Goal: Contribute content: Contribute content

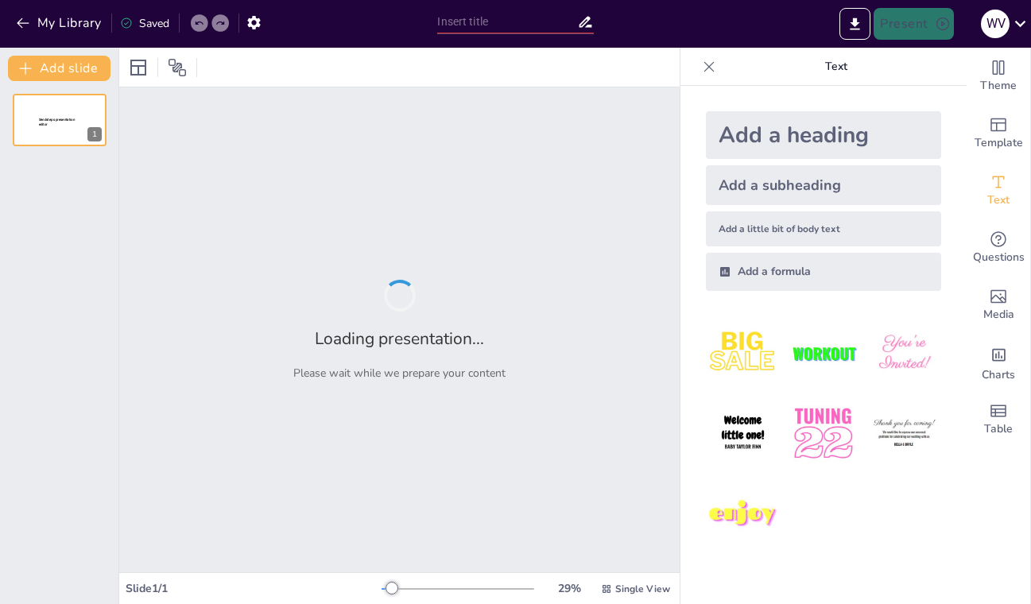
type input "Metodologías de Valoración Económica Ambiental en [GEOGRAPHIC_DATA]"
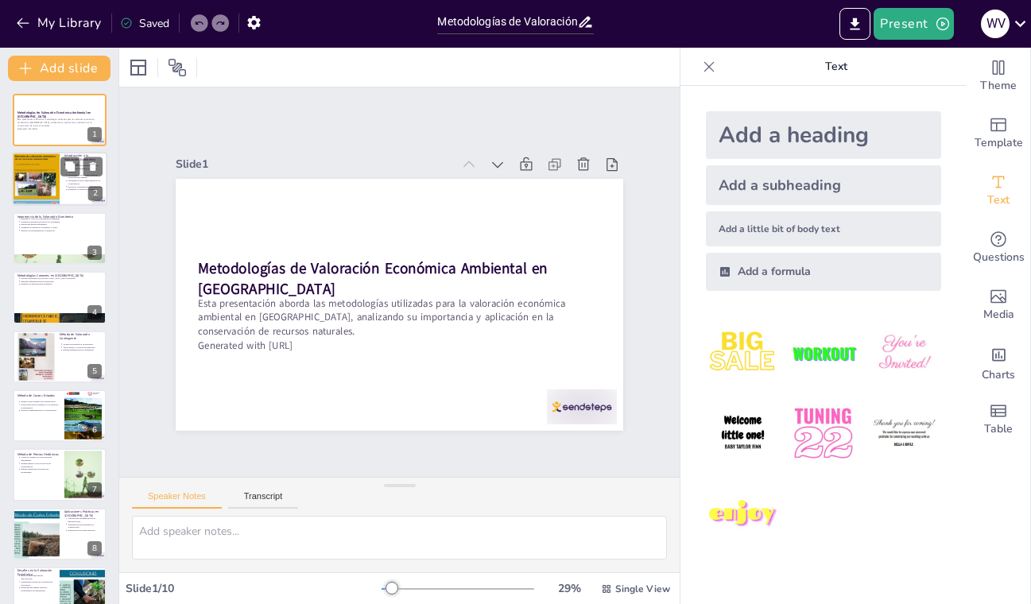
click at [32, 173] on div at bounding box center [36, 179] width 48 height 64
type textarea "Lo ipsumdolor sitametco adipiscin el seddoei tempor incidid utl etd magnaali en…"
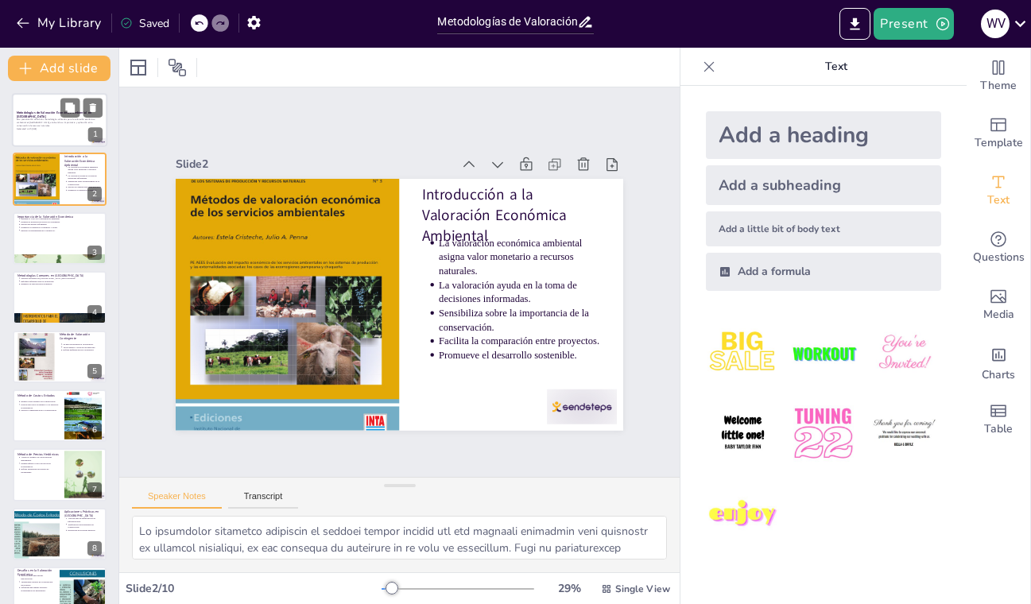
click at [59, 129] on p "Generated with [URL]" at bounding box center [60, 128] width 86 height 3
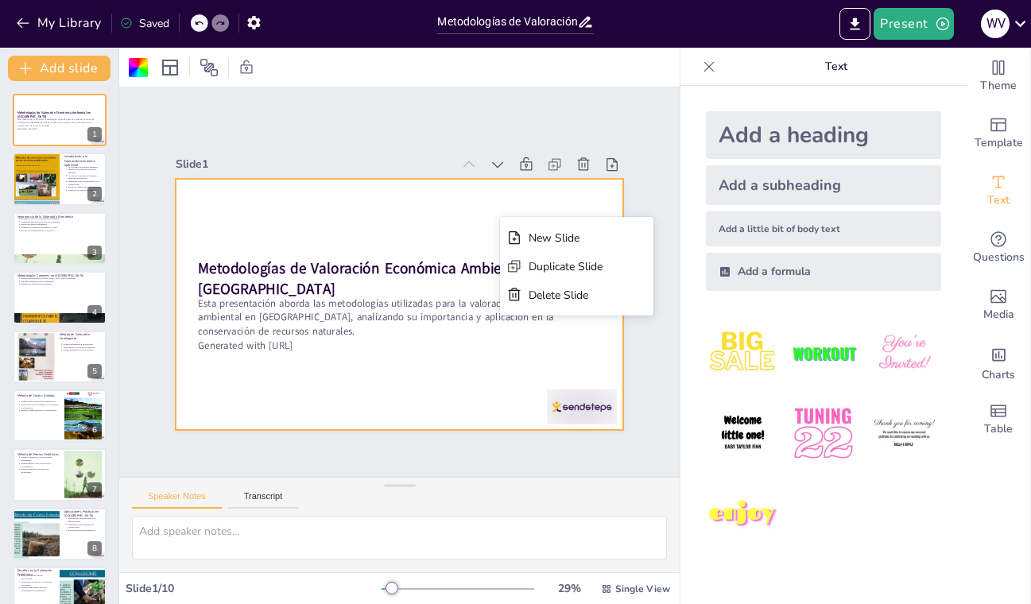
click at [461, 204] on div at bounding box center [381, 269] width 467 height 510
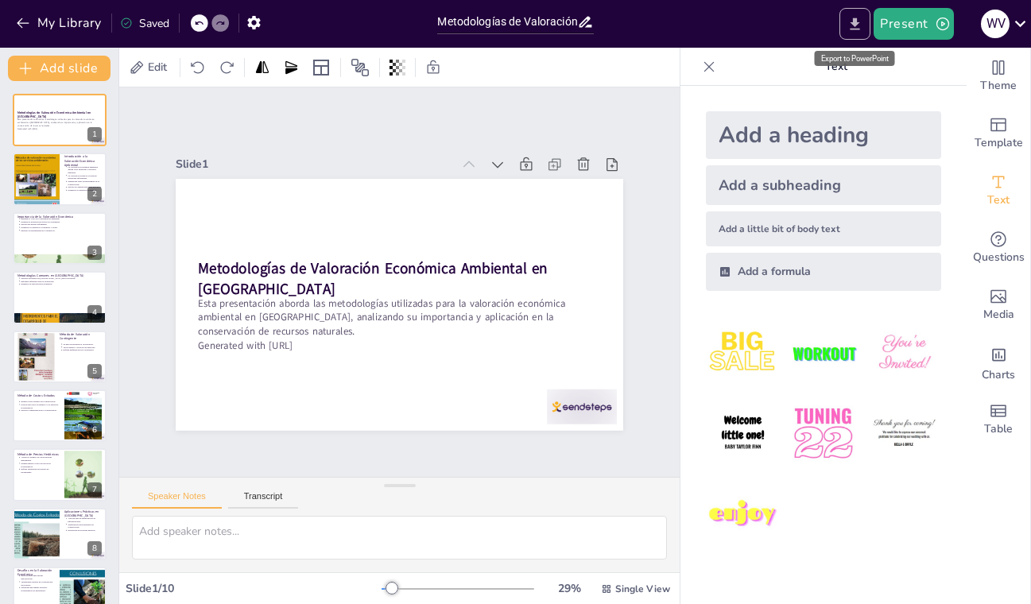
click at [855, 23] on icon "Export to PowerPoint" at bounding box center [856, 23] width 10 height 12
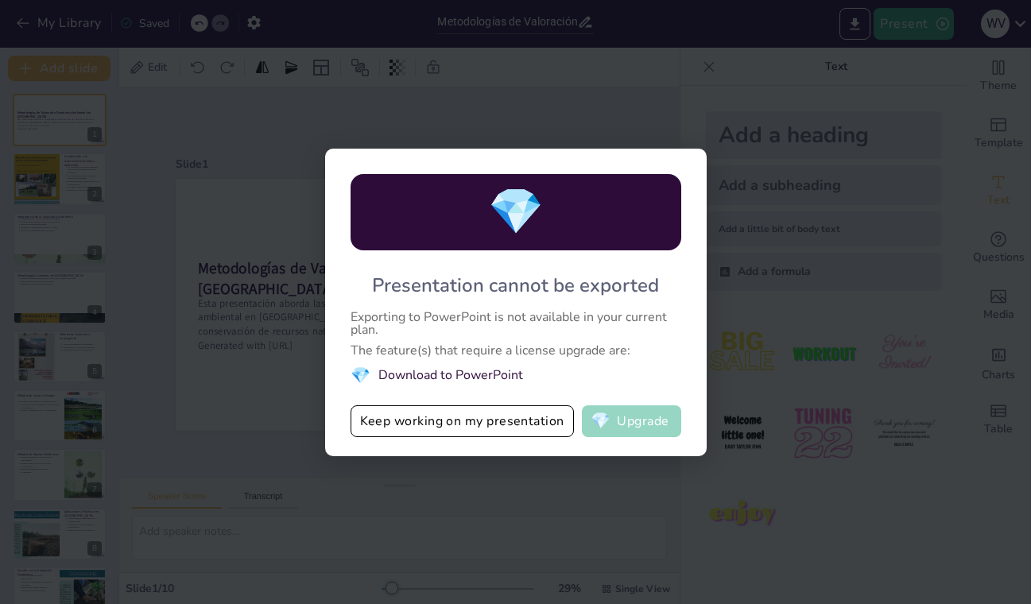
click at [639, 421] on button "💎 Upgrade" at bounding box center [631, 421] width 99 height 32
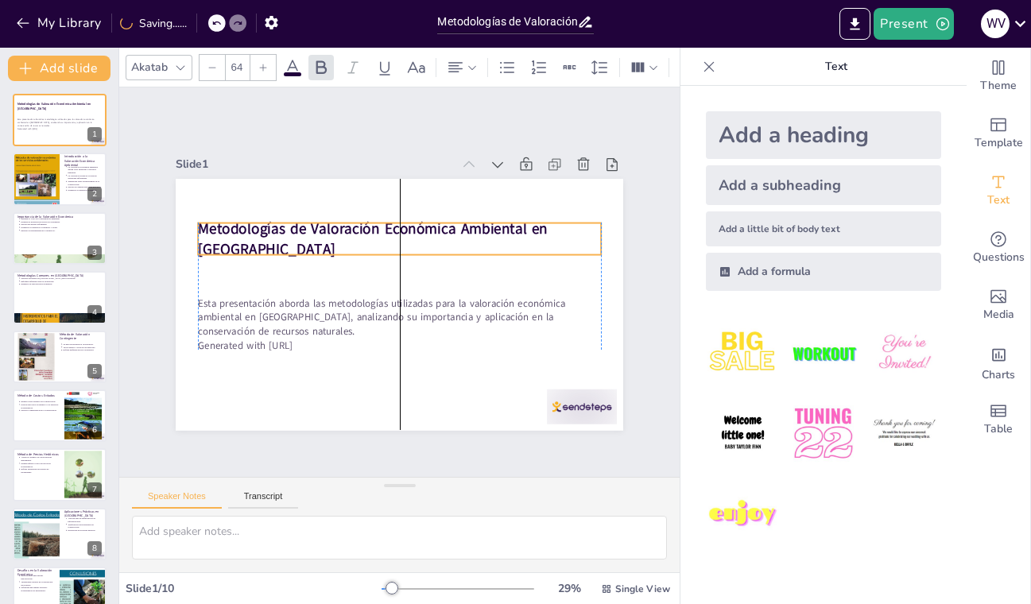
drag, startPoint x: 190, startPoint y: 261, endPoint x: 191, endPoint y: 221, distance: 39.8
click at [266, 221] on strong "Metodologías de Valoración Económica Ambiental en [GEOGRAPHIC_DATA]" at bounding box center [410, 224] width 288 height 249
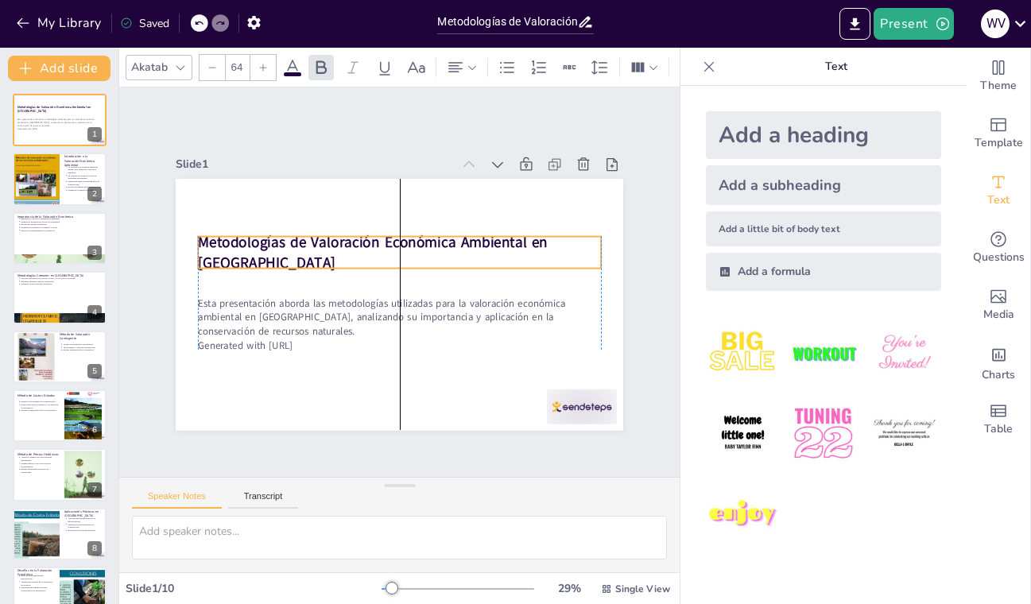
drag, startPoint x: 471, startPoint y: 248, endPoint x: 474, endPoint y: 262, distance: 13.9
click at [474, 262] on p "Metodologías de Valoración Económica Ambiental en [GEOGRAPHIC_DATA]" at bounding box center [415, 257] width 370 height 238
click at [463, 228] on icon at bounding box center [476, 241] width 27 height 27
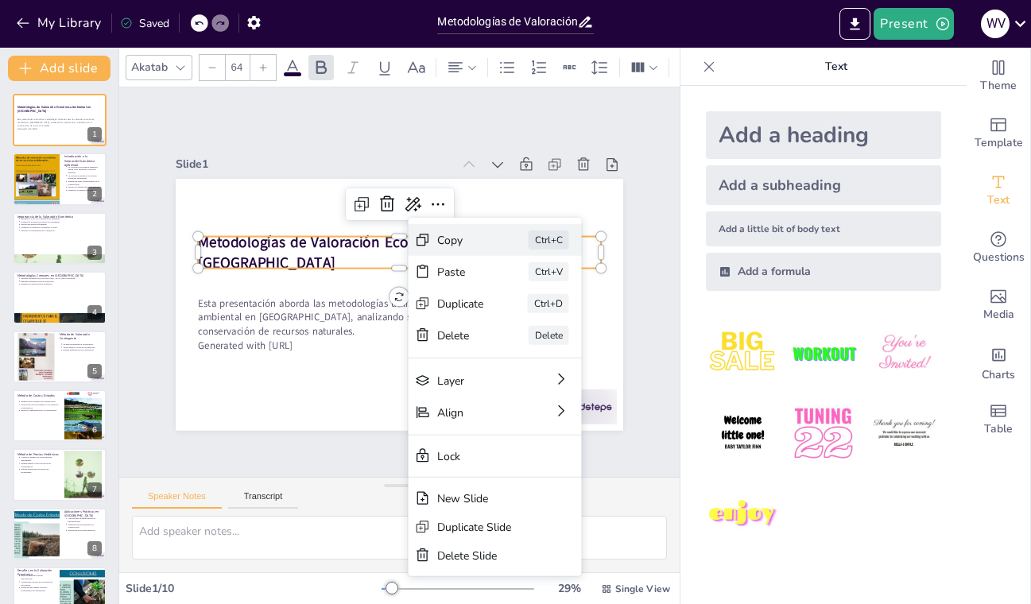
click at [240, 246] on div "Copy" at bounding box center [216, 256] width 48 height 20
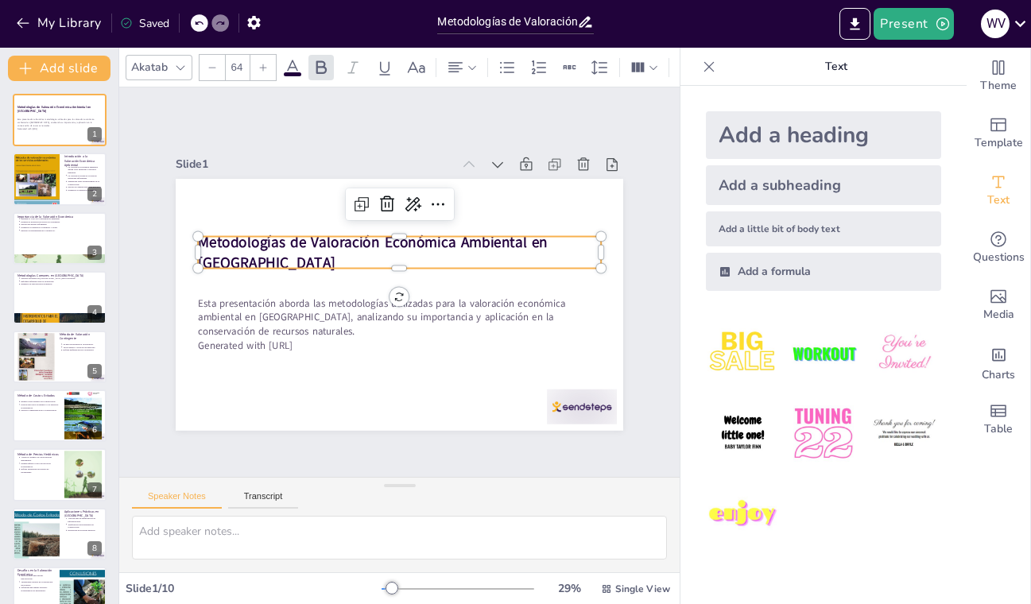
click at [681, 475] on div "Add a heading Add a subheading Add a little bit of body text Add a formula" at bounding box center [824, 345] width 286 height 518
click at [473, 282] on icon at bounding box center [485, 294] width 24 height 24
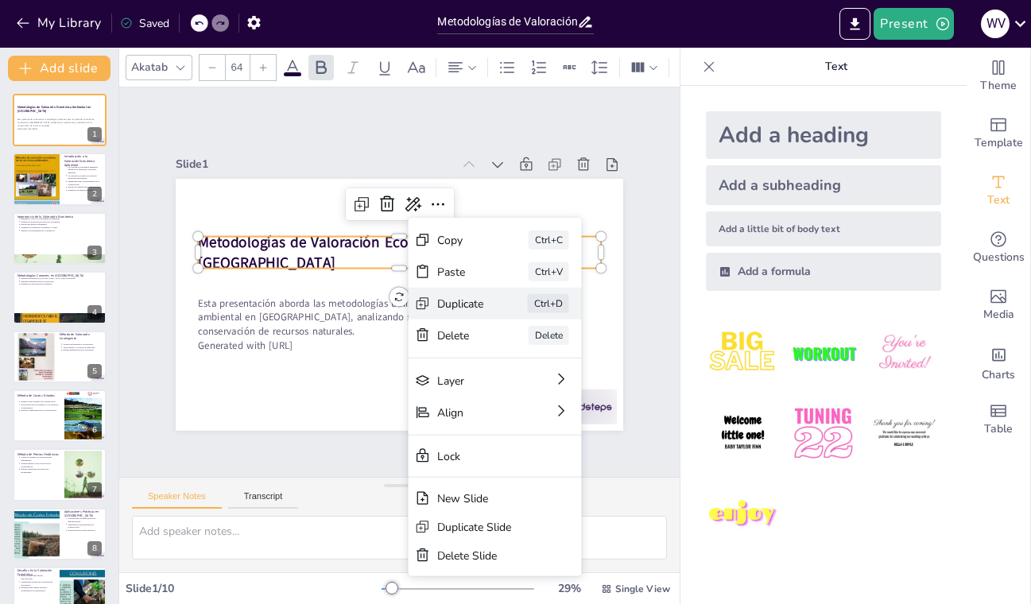
click at [460, 467] on div "Duplicate" at bounding box center [439, 489] width 42 height 45
type input "64"
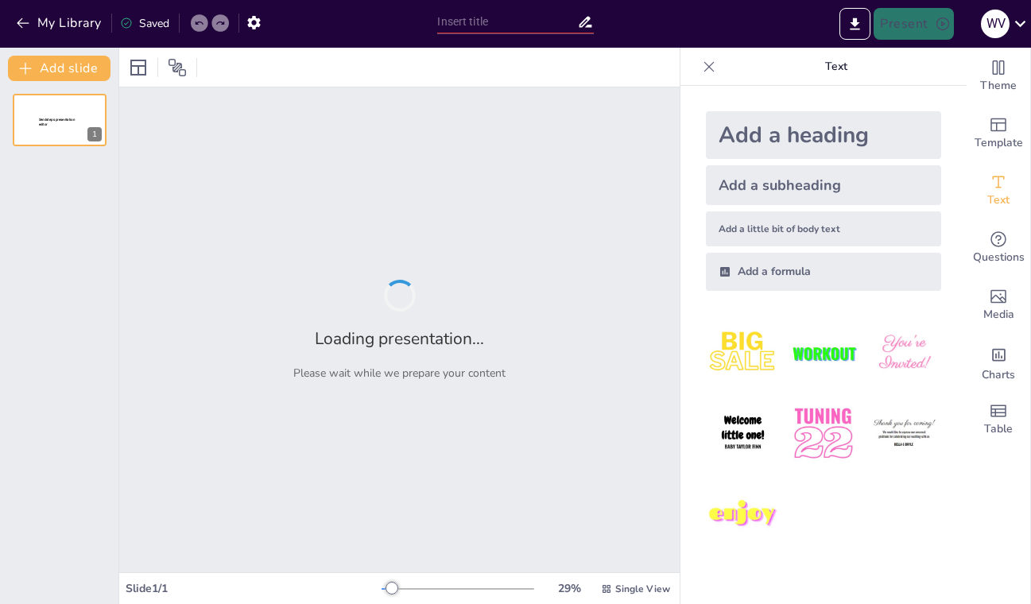
type input "Metodologías de Valoración Económica Ambiental en [GEOGRAPHIC_DATA]"
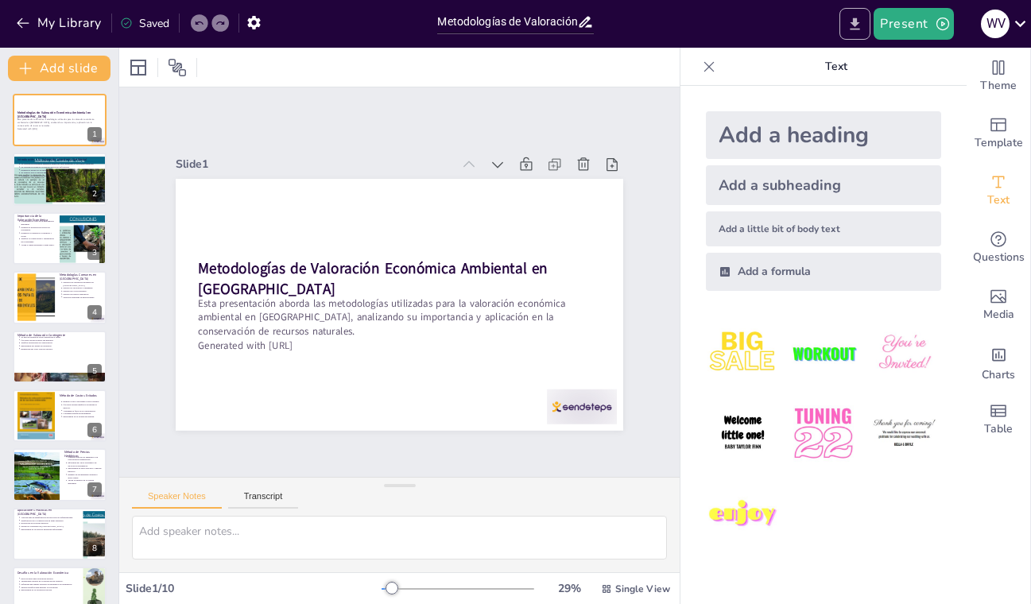
click at [858, 23] on icon "Export to PowerPoint" at bounding box center [856, 23] width 10 height 12
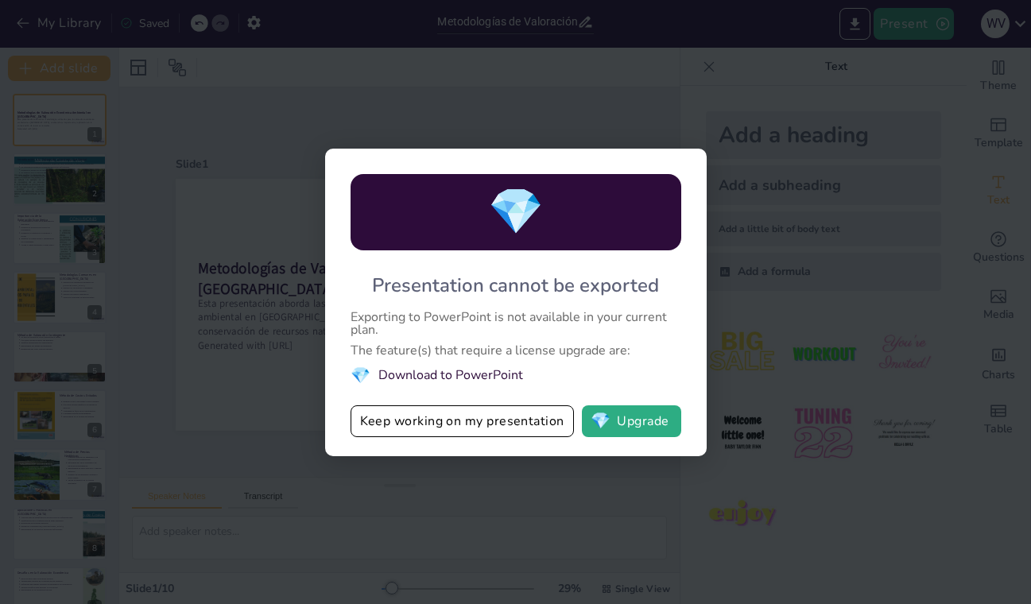
drag, startPoint x: 375, startPoint y: 282, endPoint x: 492, endPoint y: 296, distance: 117.6
click at [580, 293] on div "Presentation cannot be exported" at bounding box center [515, 285] width 287 height 25
drag, startPoint x: 378, startPoint y: 285, endPoint x: 448, endPoint y: 324, distance: 81.2
click at [448, 324] on div "💎 Presentation cannot be exported Exporting to PowerPoint is not available in y…" at bounding box center [516, 303] width 382 height 308
drag, startPoint x: 355, startPoint y: 317, endPoint x: 425, endPoint y: 350, distance: 77.9
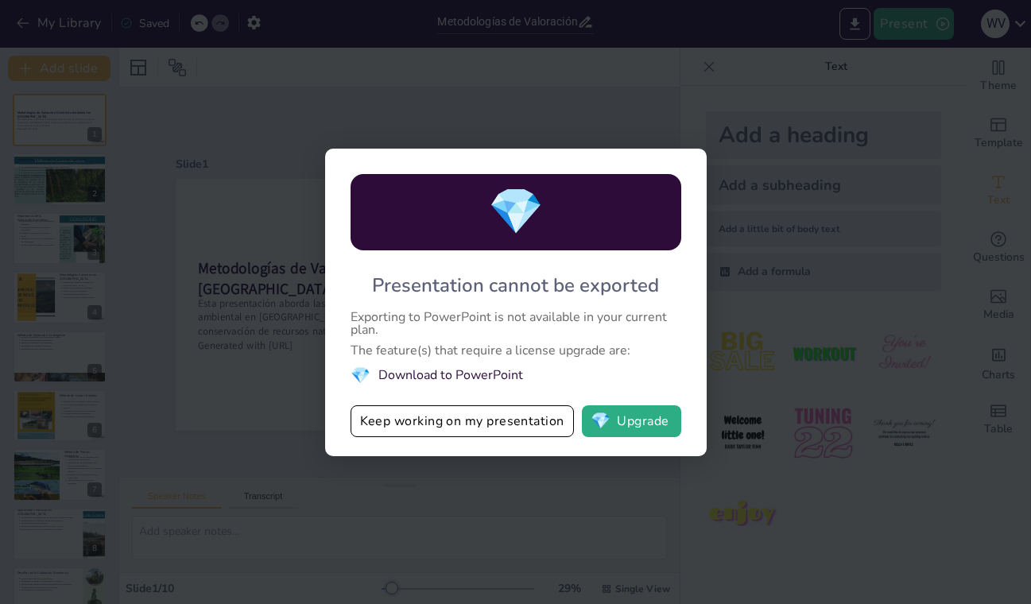
click at [421, 350] on div "💎 Presentation cannot be exported Exporting to PowerPoint is not available in y…" at bounding box center [516, 303] width 382 height 308
drag, startPoint x: 507, startPoint y: 374, endPoint x: 409, endPoint y: 359, distance: 99.9
click at [409, 359] on div "💎 Presentation cannot be exported Exporting to PowerPoint is not available in y…" at bounding box center [516, 303] width 382 height 308
drag, startPoint x: 368, startPoint y: 319, endPoint x: 513, endPoint y: 330, distance: 145.1
click at [513, 330] on div "Exporting to PowerPoint is not available in your current plan." at bounding box center [516, 323] width 331 height 25
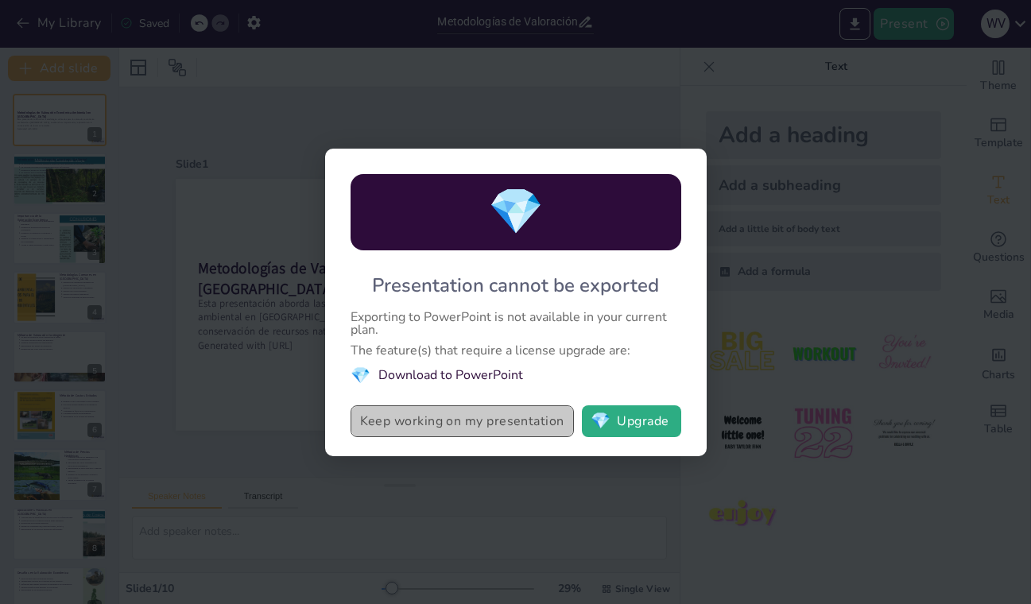
drag, startPoint x: 361, startPoint y: 416, endPoint x: 472, endPoint y: 420, distance: 111.4
click at [472, 420] on button "Keep working on my presentation" at bounding box center [462, 421] width 223 height 32
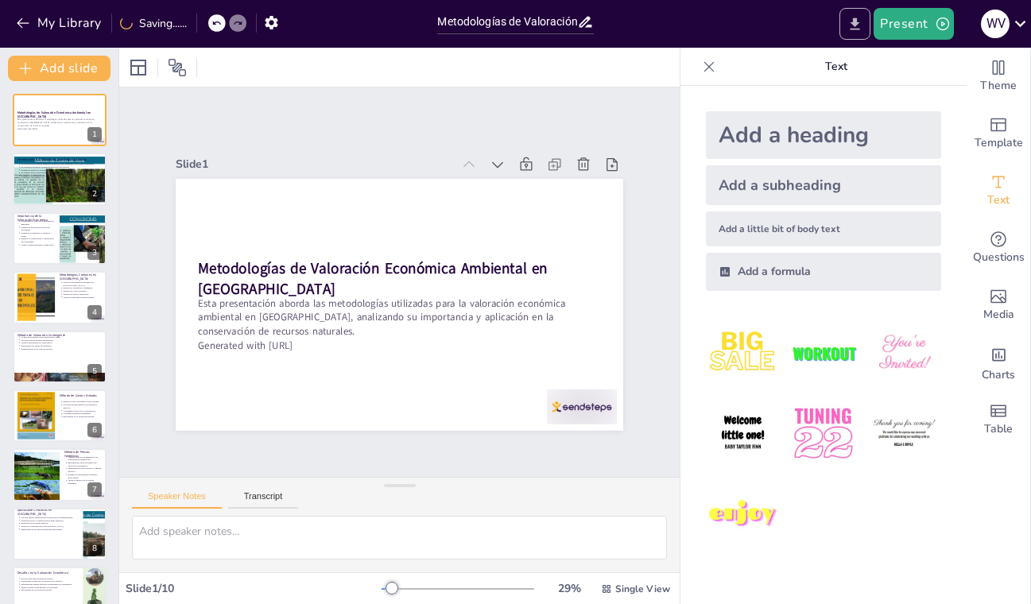
click at [859, 20] on icon "Export to PowerPoint" at bounding box center [855, 24] width 17 height 17
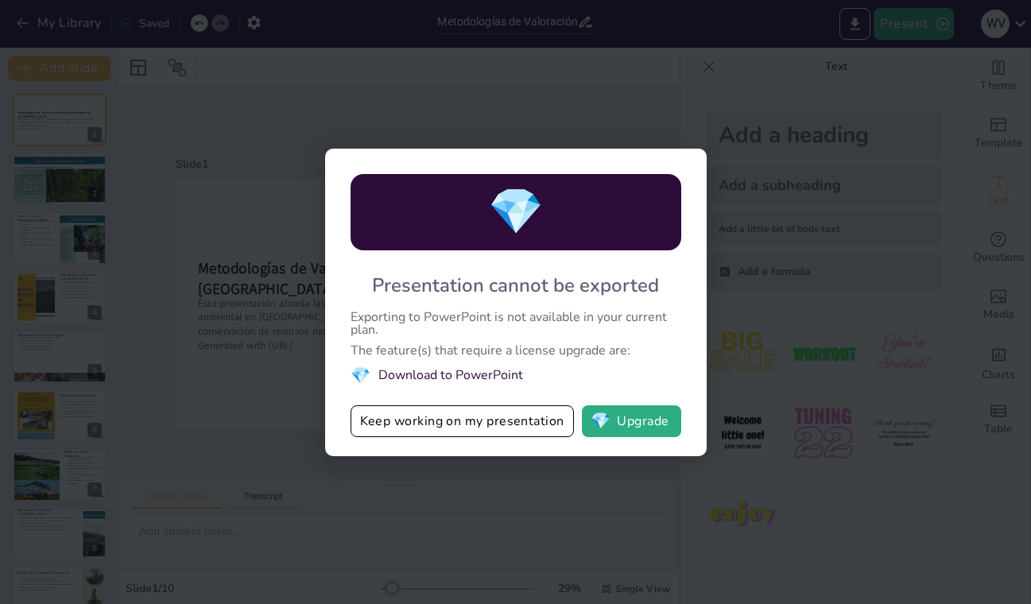
drag, startPoint x: 378, startPoint y: 281, endPoint x: 574, endPoint y: 304, distance: 196.9
click at [574, 304] on div "💎 Presentation cannot be exported Exporting to PowerPoint is not available in y…" at bounding box center [516, 303] width 382 height 308
click at [372, 421] on button "Keep working on my presentation" at bounding box center [462, 421] width 223 height 32
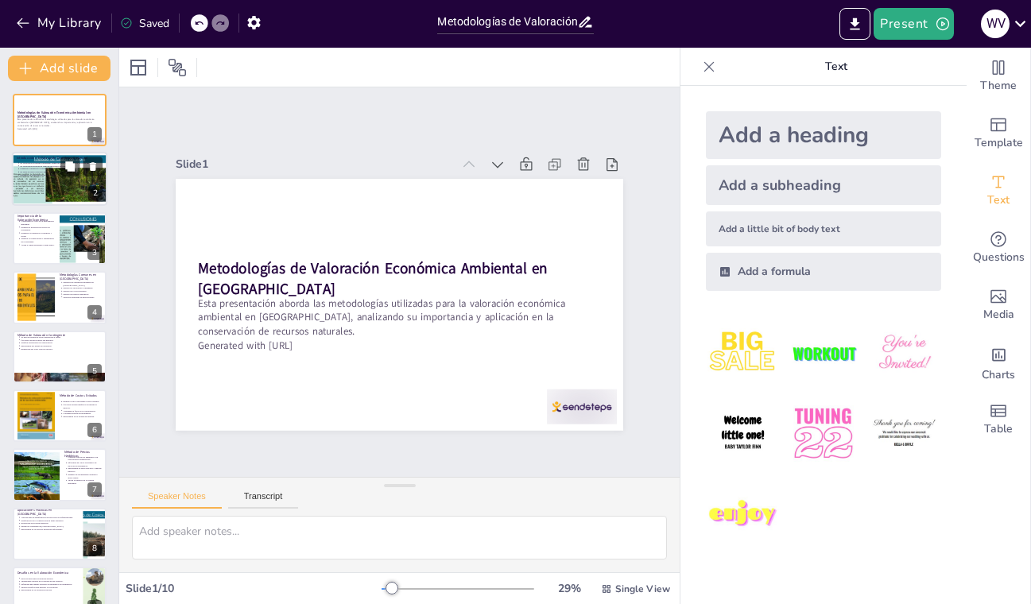
click at [64, 188] on div at bounding box center [59, 180] width 107 height 54
type textarea "La valoración económica ambiental es fundamental para entender el valor de los …"
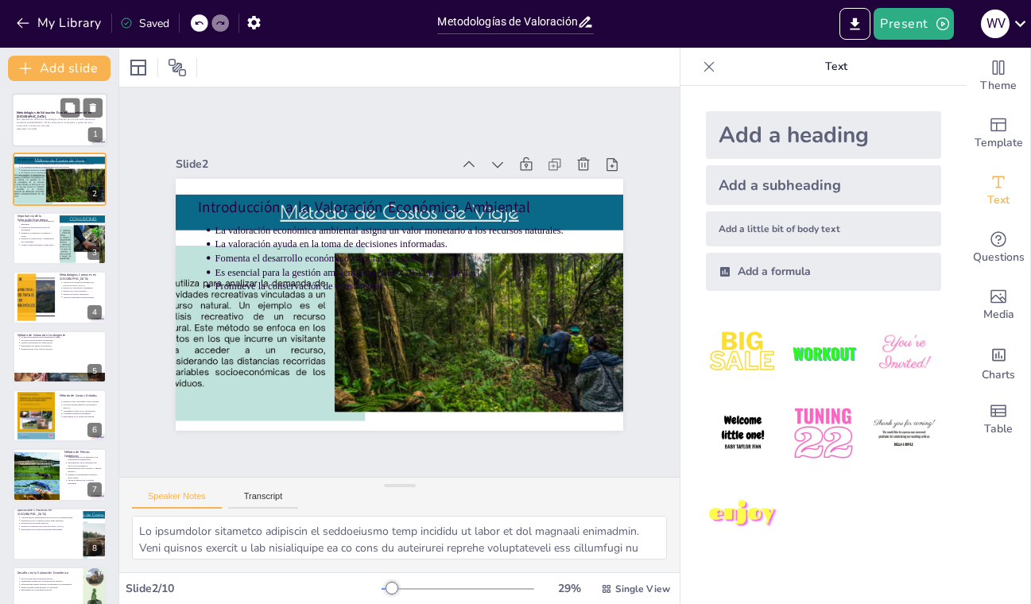
click at [57, 119] on p "Esta presentación aborda las metodologías utilizadas para la valoración económi…" at bounding box center [60, 122] width 86 height 9
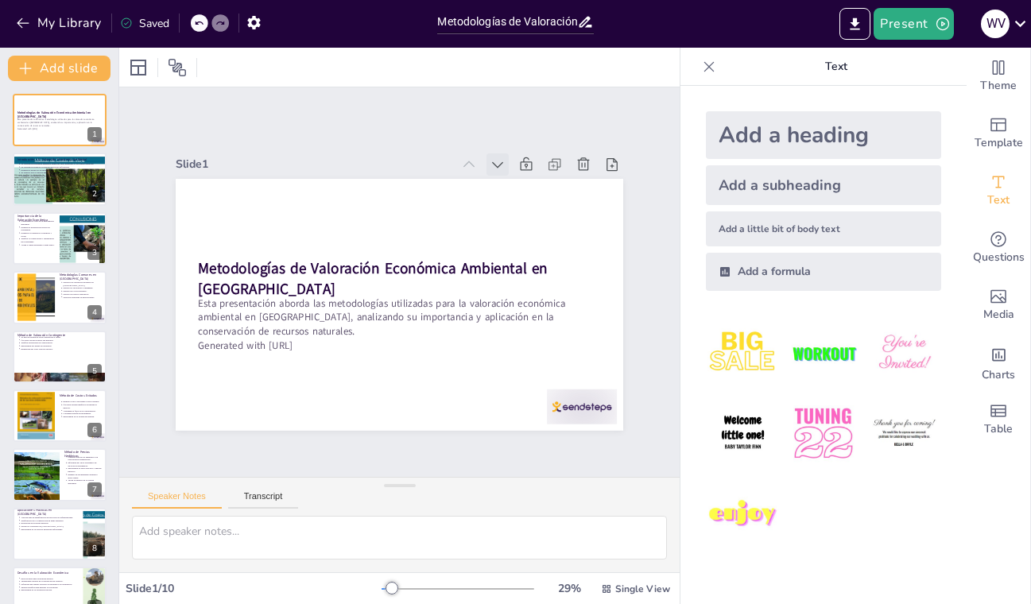
click at [540, 249] on icon at bounding box center [551, 260] width 22 height 22
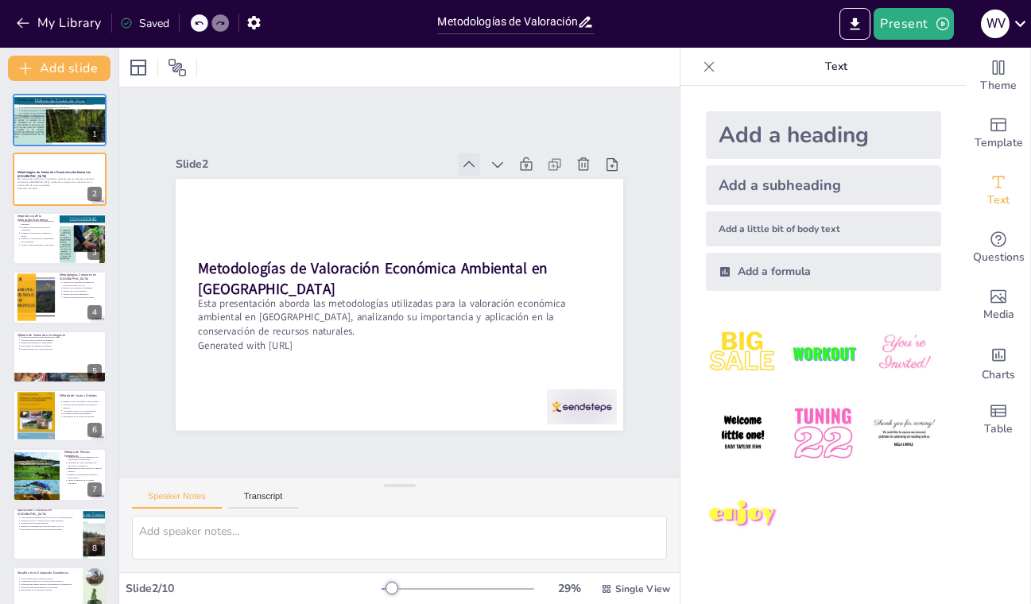
click at [525, 235] on icon at bounding box center [531, 241] width 12 height 12
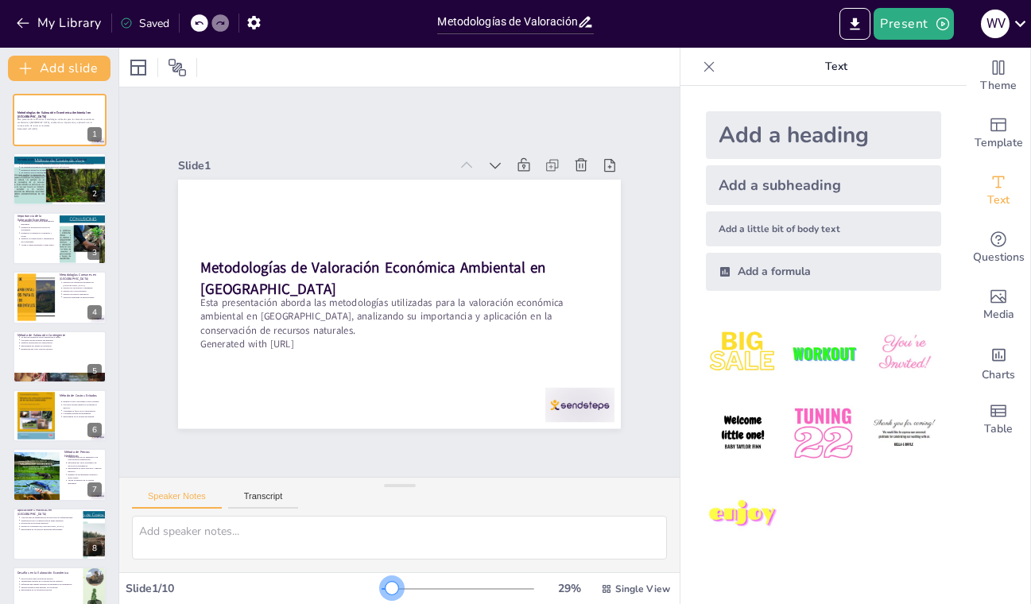
click at [386, 587] on div at bounding box center [392, 588] width 13 height 13
click at [64, 182] on div at bounding box center [59, 180] width 107 height 54
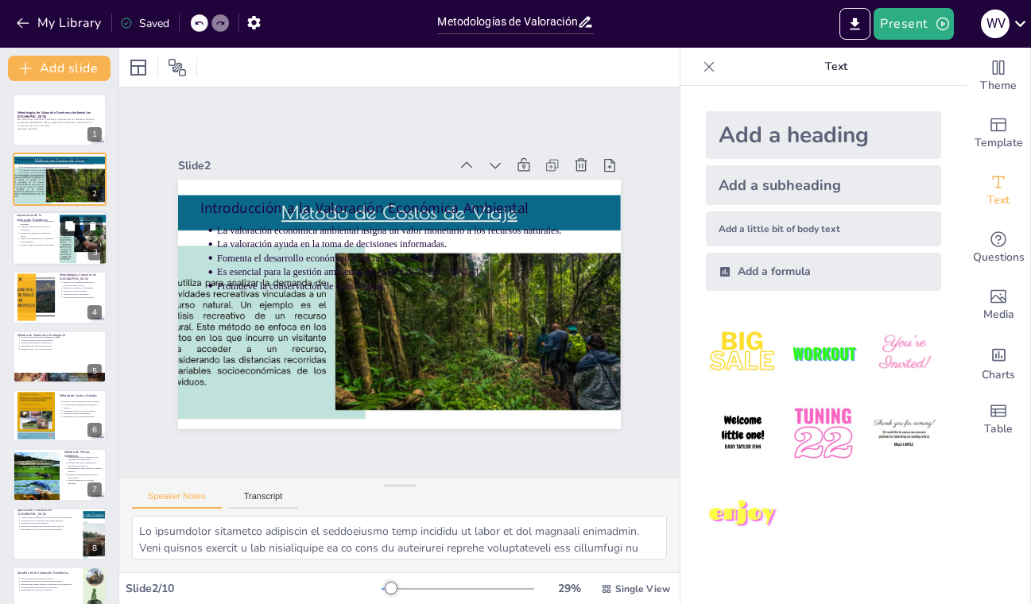
click at [61, 227] on button at bounding box center [69, 225] width 19 height 19
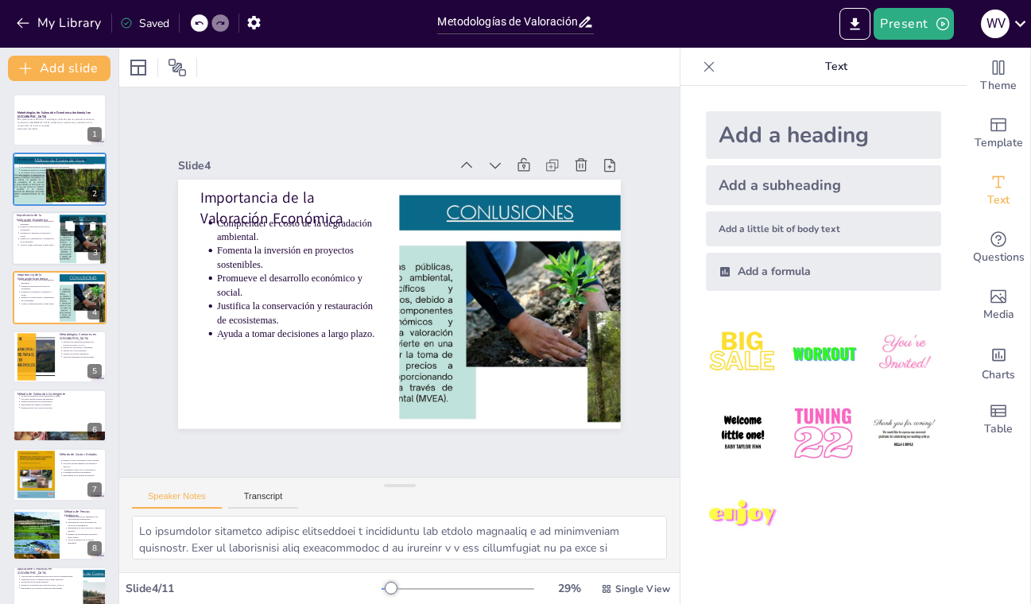
click at [41, 232] on p "Promueve el desarrollo económico y social." at bounding box center [37, 234] width 35 height 6
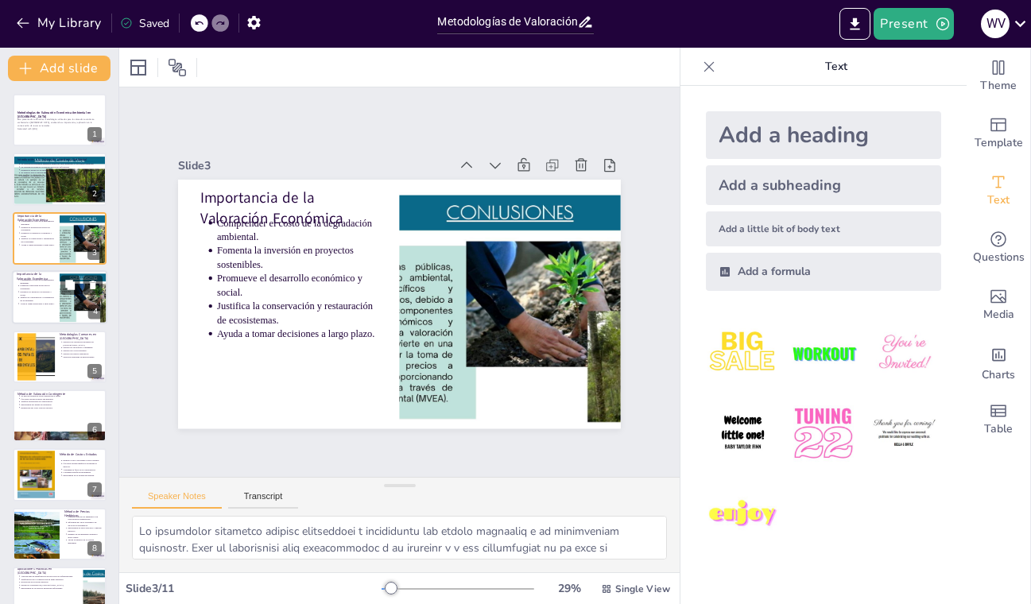
click at [45, 301] on p "Justifica la conservación y restauración de ecosistemas." at bounding box center [37, 300] width 35 height 6
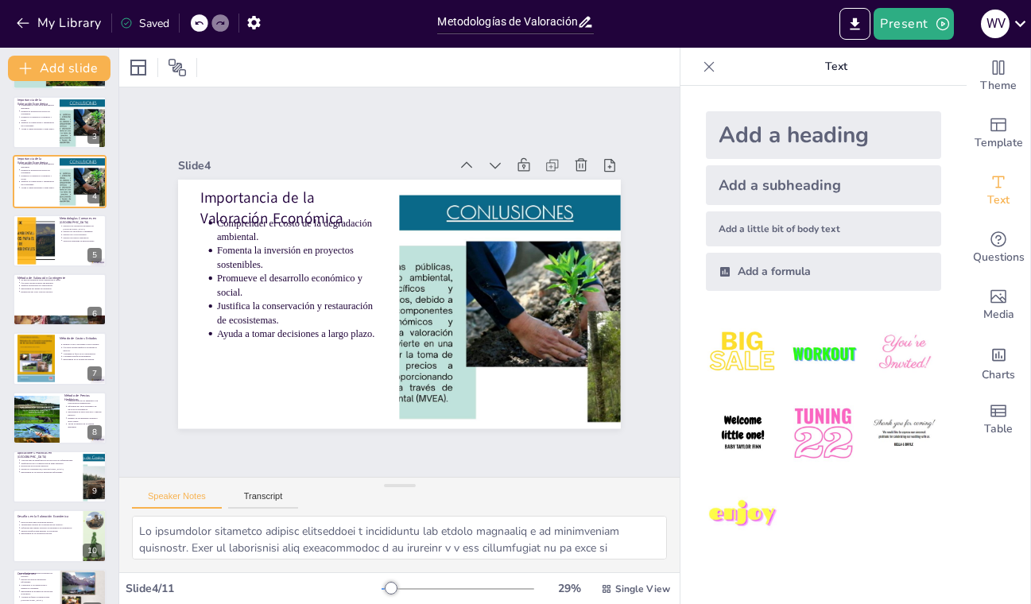
scroll to position [118, 0]
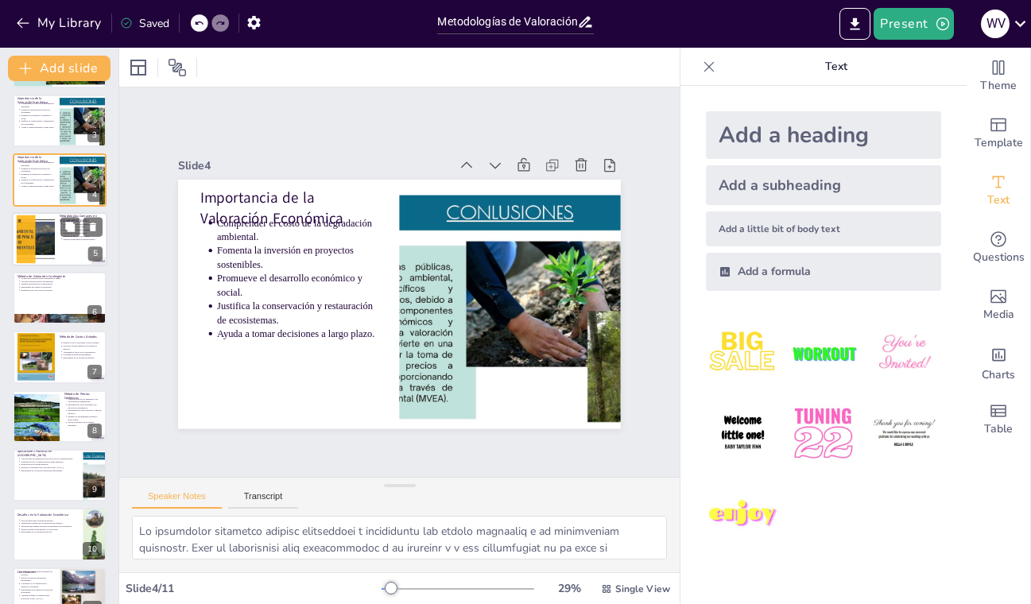
click at [56, 240] on div at bounding box center [59, 239] width 95 height 54
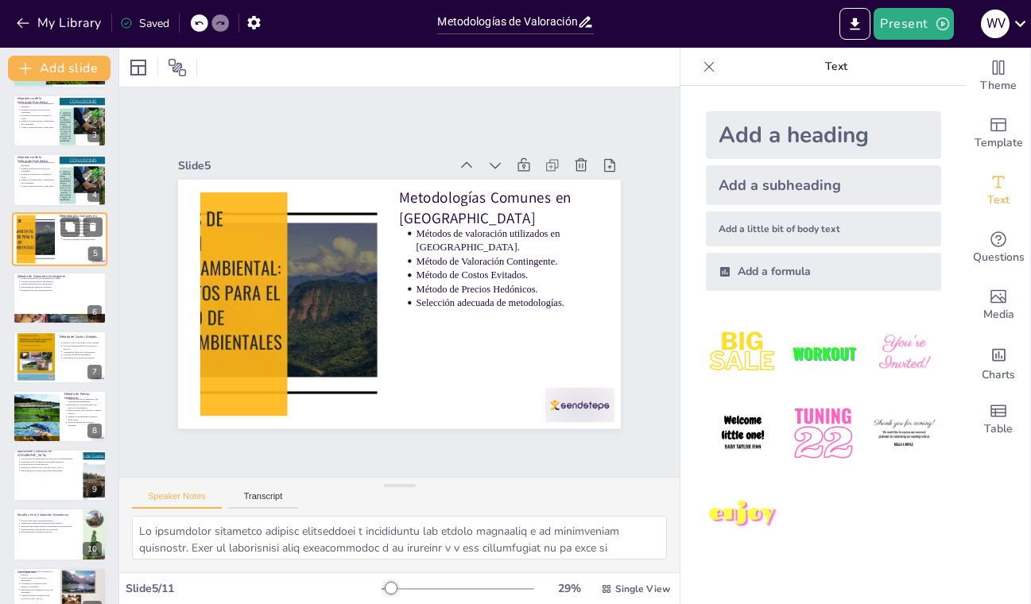
type textarea "Las metodologías de valoración son esenciales para entender cómo se pueden asig…"
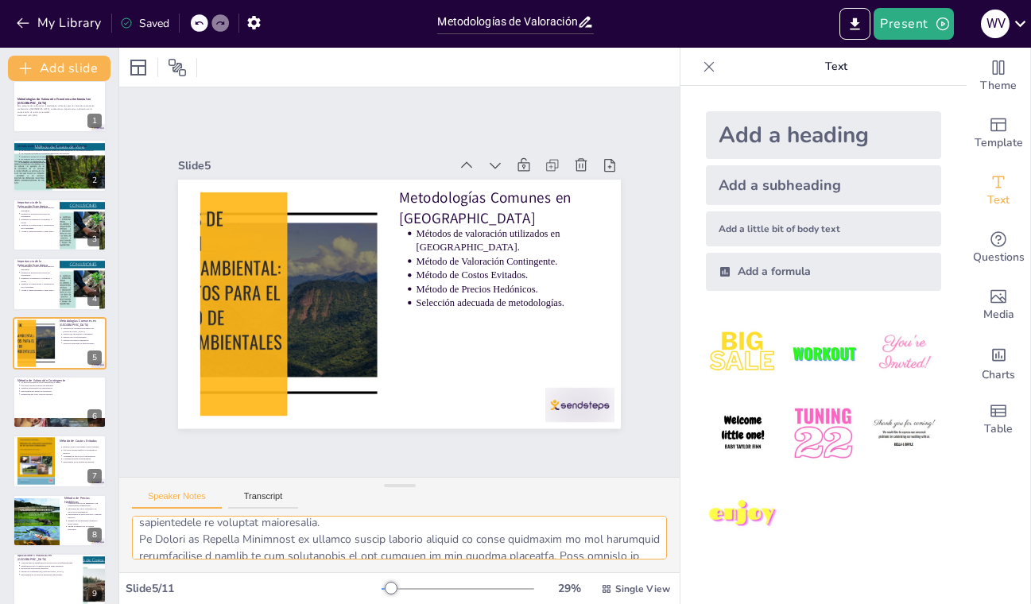
scroll to position [155, 0]
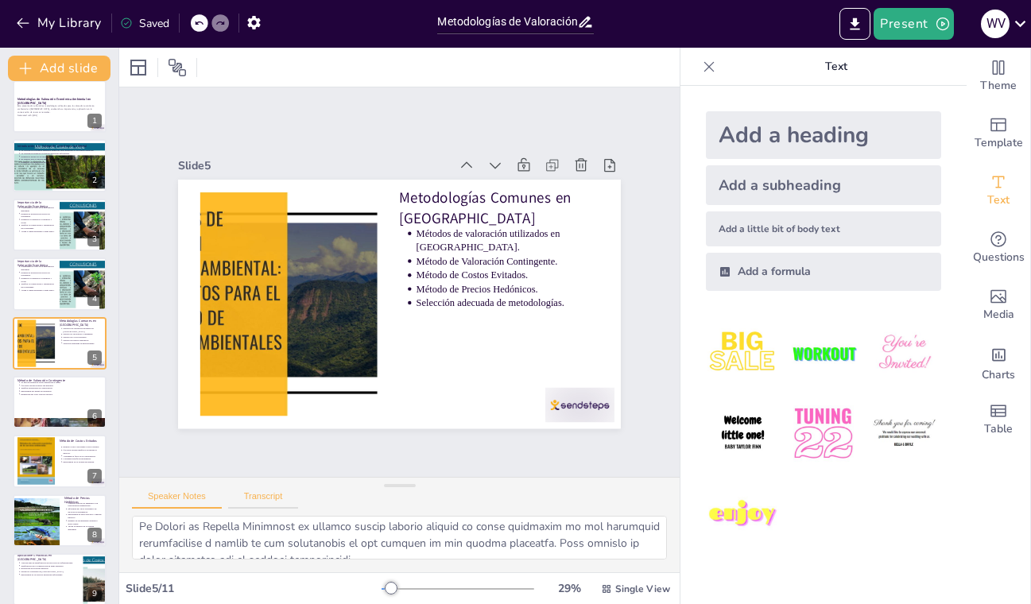
click at [279, 499] on button "Transcript" at bounding box center [263, 499] width 71 height 17
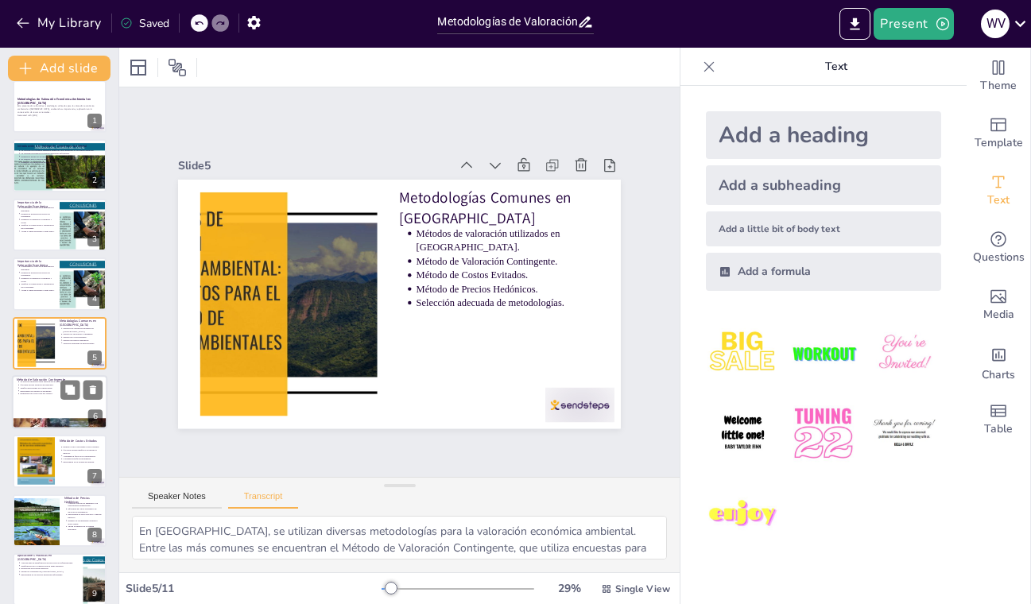
click at [51, 401] on div at bounding box center [59, 402] width 95 height 54
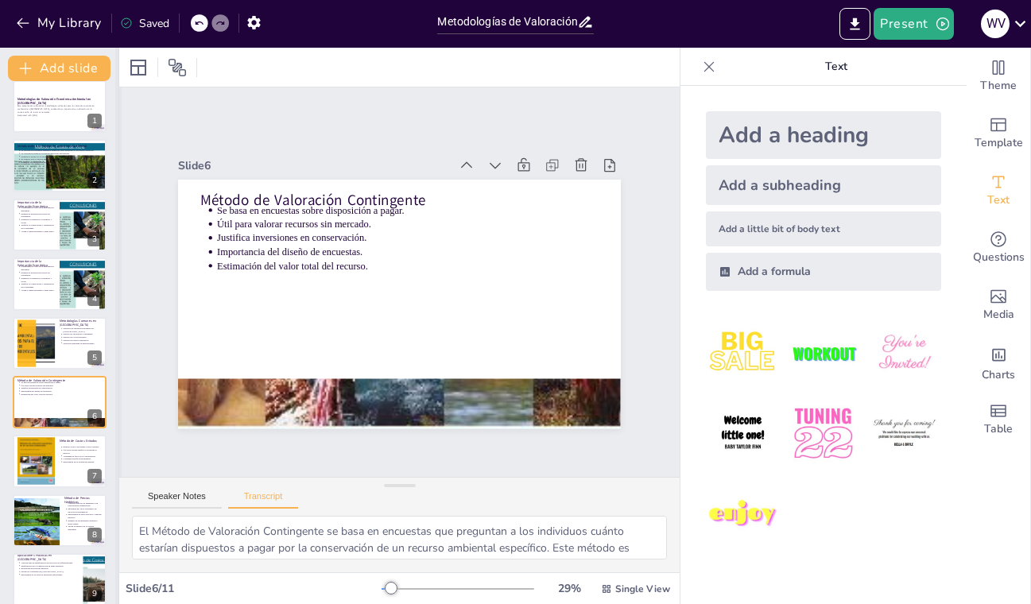
scroll to position [73, 0]
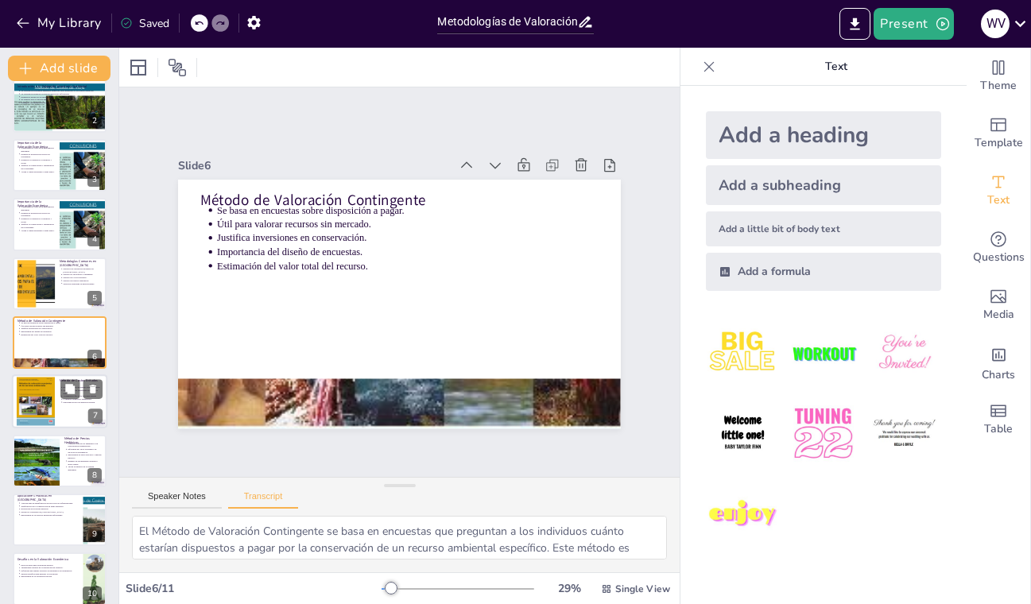
click at [60, 408] on div at bounding box center [59, 402] width 95 height 54
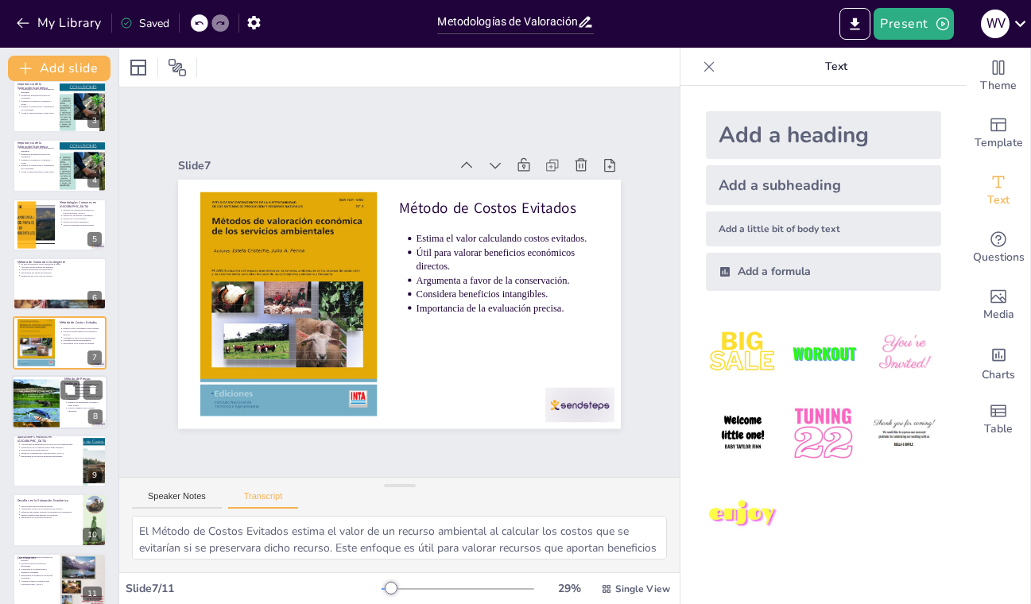
click at [68, 409] on ul "Conecta el precio de inmuebles con características ambientales. Inferencia del …" at bounding box center [83, 397] width 38 height 30
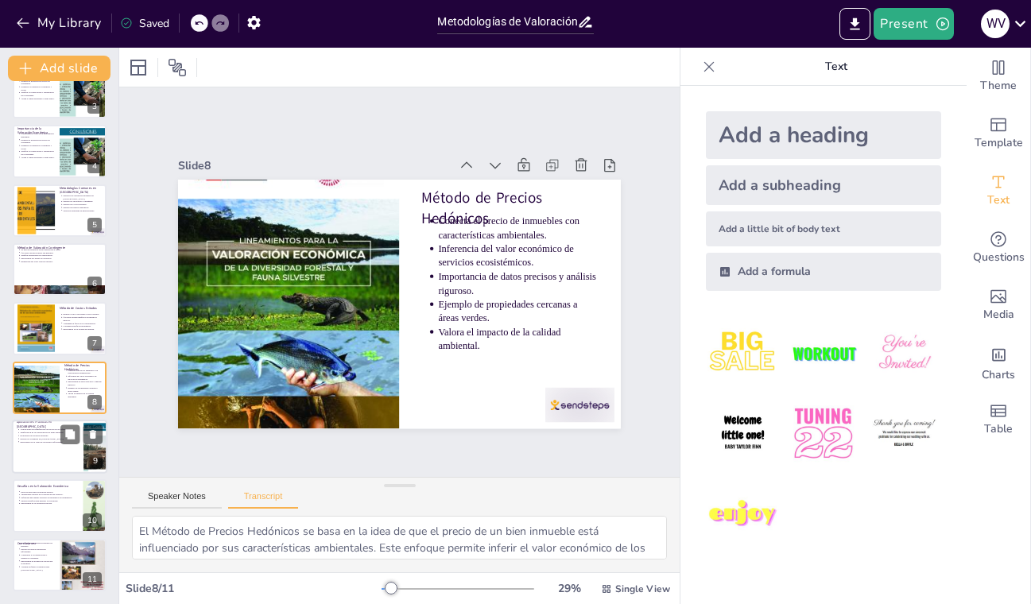
click at [56, 456] on div at bounding box center [59, 447] width 95 height 54
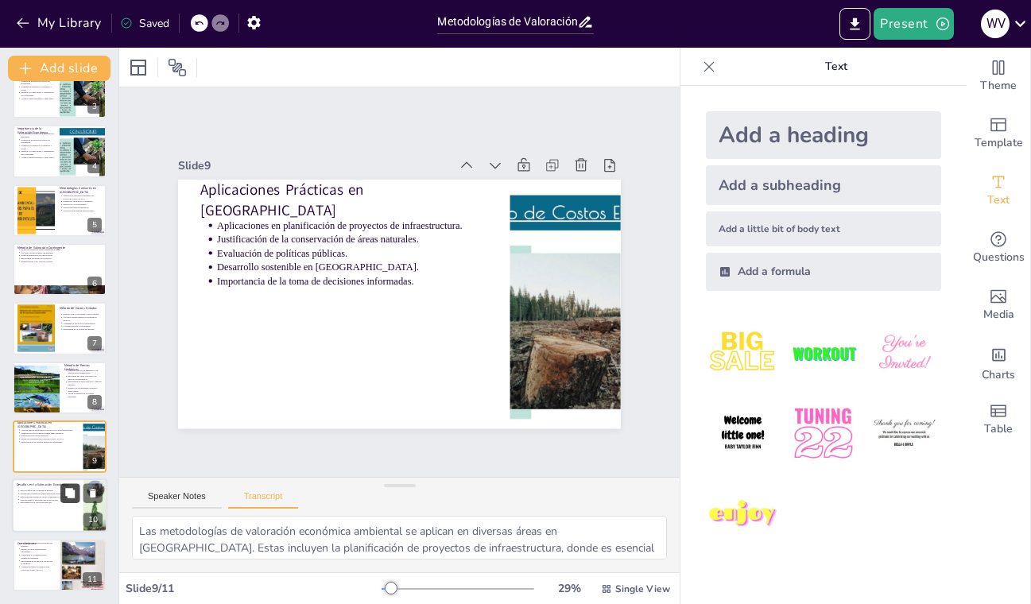
click at [64, 502] on button at bounding box center [69, 493] width 19 height 19
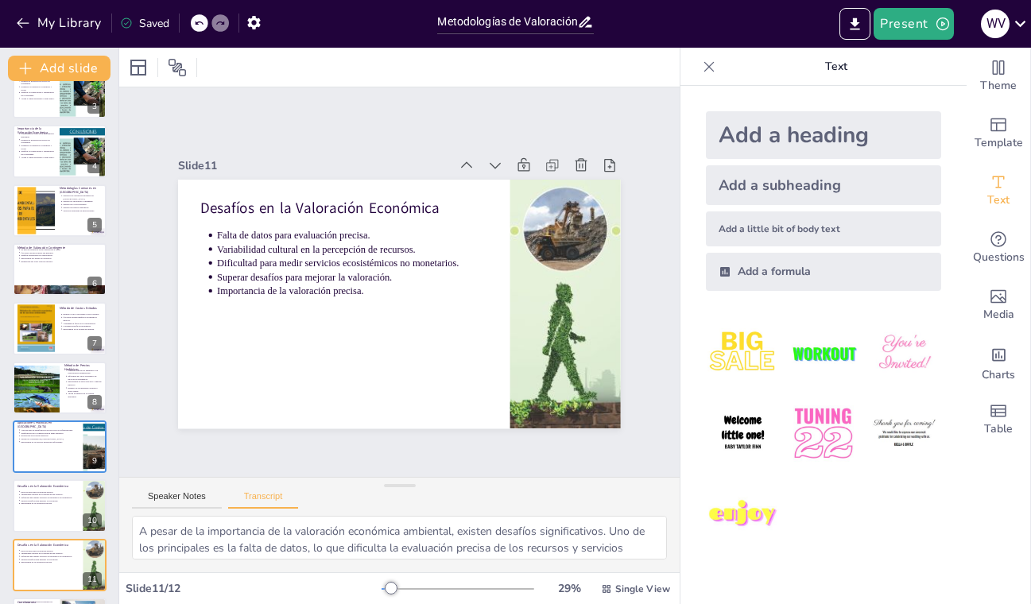
scroll to position [206, 0]
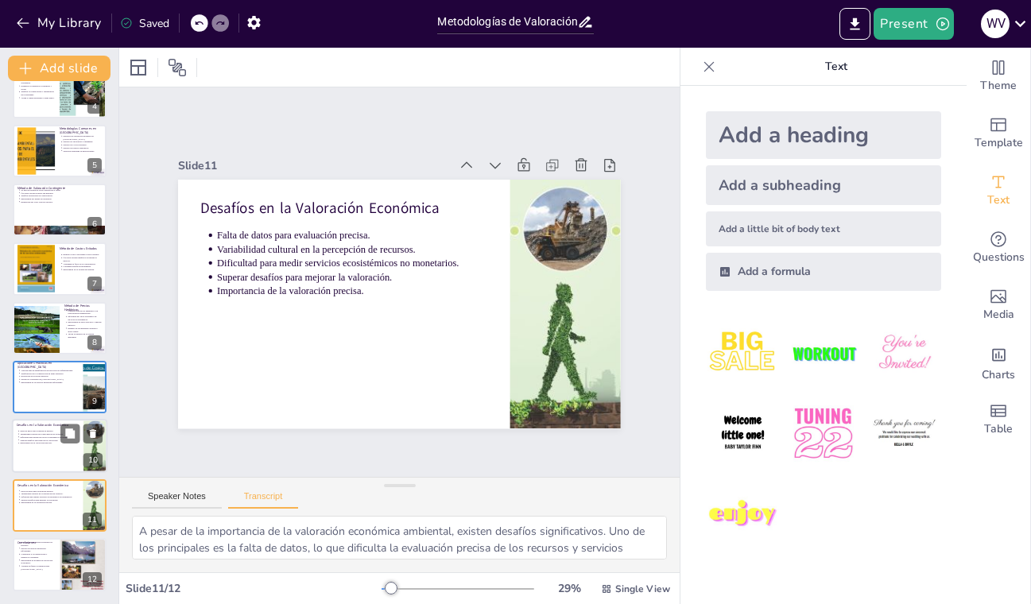
click at [41, 455] on div at bounding box center [59, 447] width 95 height 54
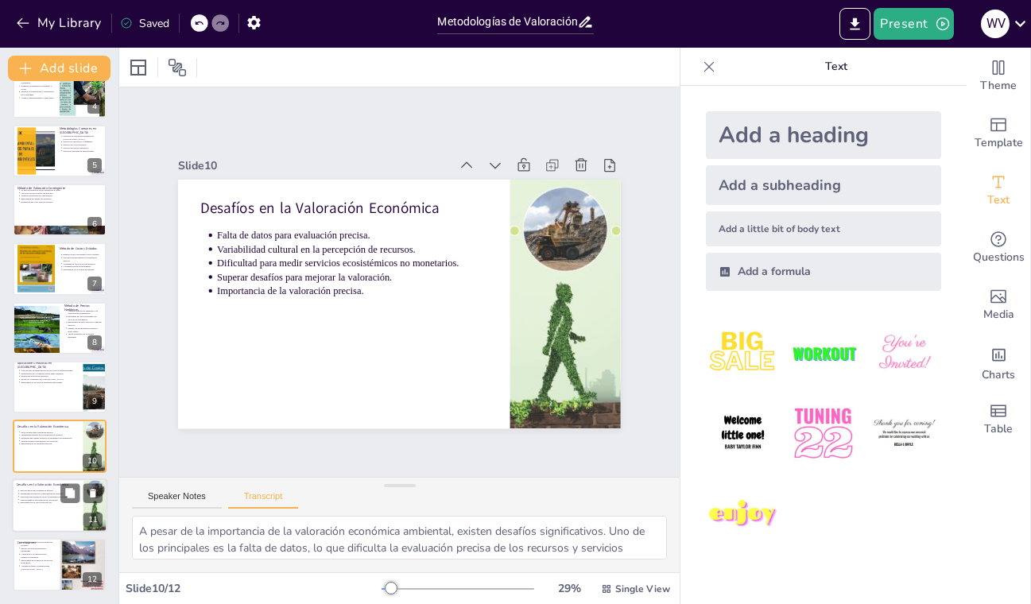
click at [59, 506] on div at bounding box center [59, 506] width 95 height 54
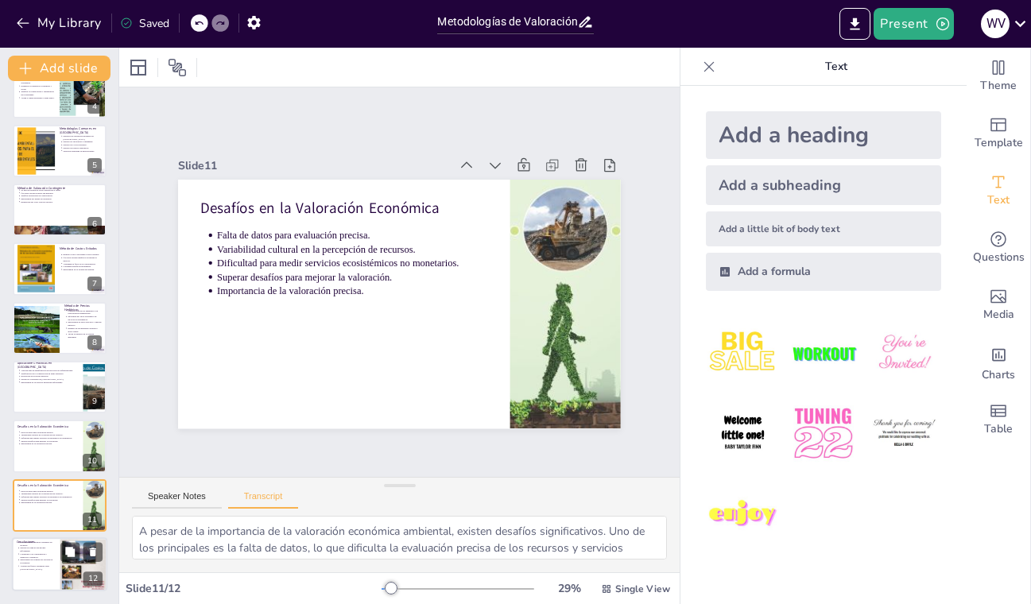
click at [48, 558] on p "Contribuye a la conservación y desarrollo sostenible." at bounding box center [37, 556] width 35 height 6
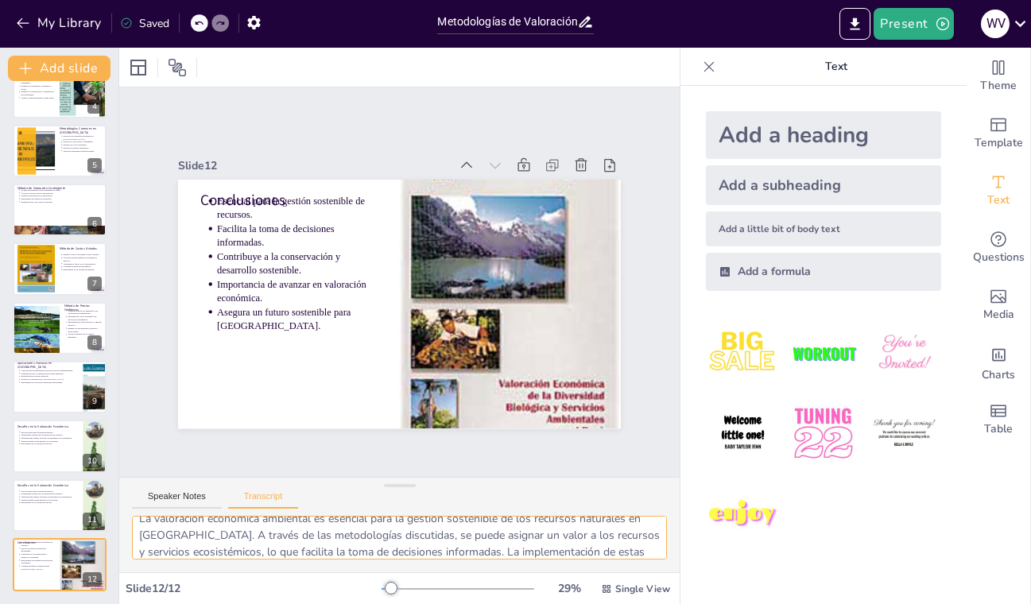
scroll to position [0, 0]
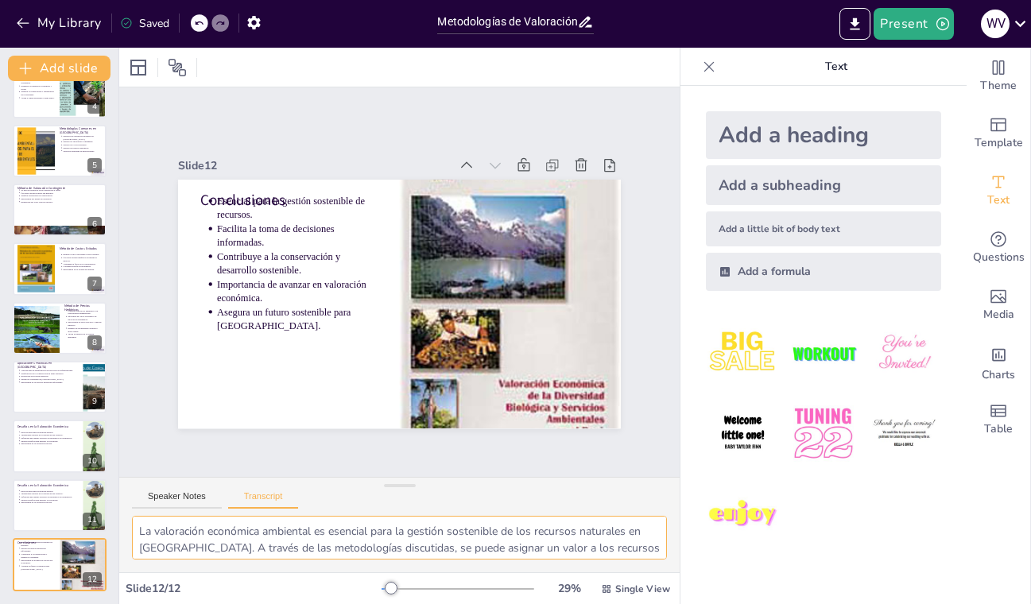
drag, startPoint x: 142, startPoint y: 533, endPoint x: 308, endPoint y: 544, distance: 165.7
click at [308, 544] on textarea "La valoración económica ambiental es esencial para la gestión sostenible de los…" at bounding box center [399, 538] width 535 height 44
drag, startPoint x: 137, startPoint y: 532, endPoint x: 626, endPoint y: 561, distance: 490.6
click at [626, 561] on div "La valoración económica ambiental es esencial para la gestión sostenible de los…" at bounding box center [399, 544] width 560 height 56
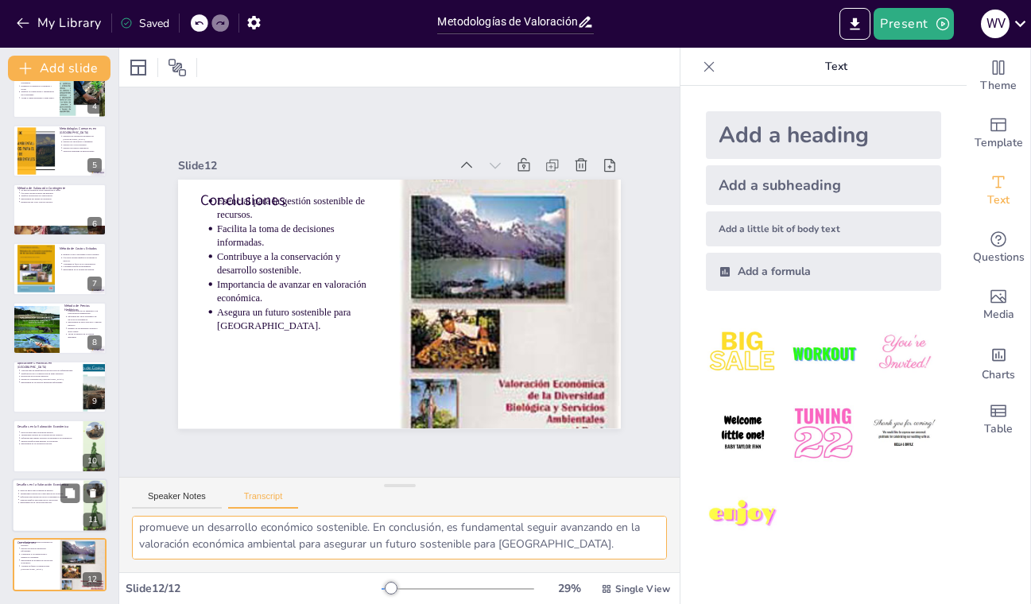
click at [46, 510] on div at bounding box center [59, 506] width 95 height 54
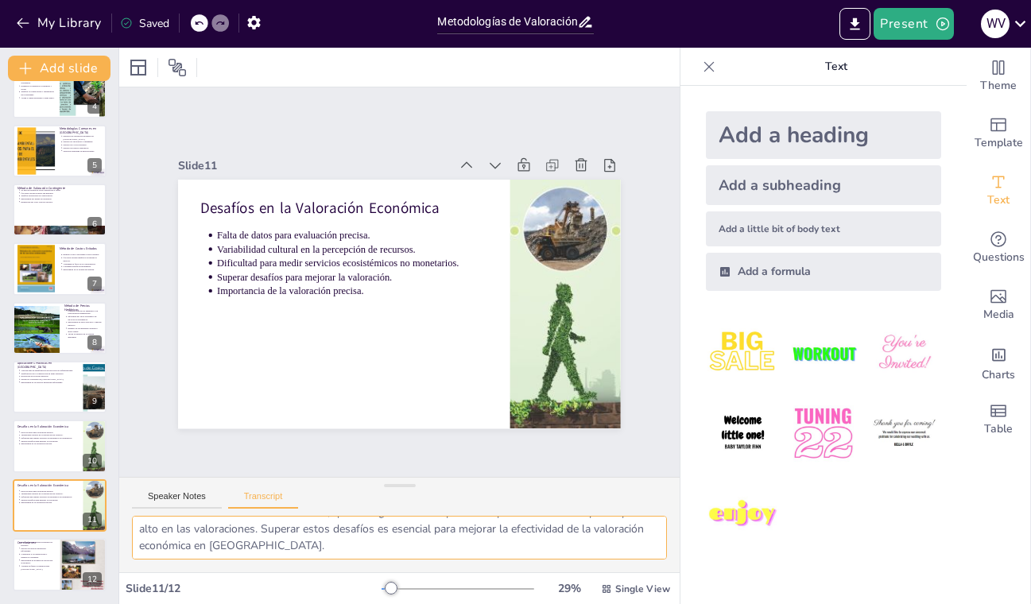
scroll to position [87, 0]
drag, startPoint x: 140, startPoint y: 529, endPoint x: 616, endPoint y: 561, distance: 477.3
click at [616, 561] on div "A pesar de la importancia de la valoración económica ambiental, existen desafío…" at bounding box center [399, 544] width 560 height 56
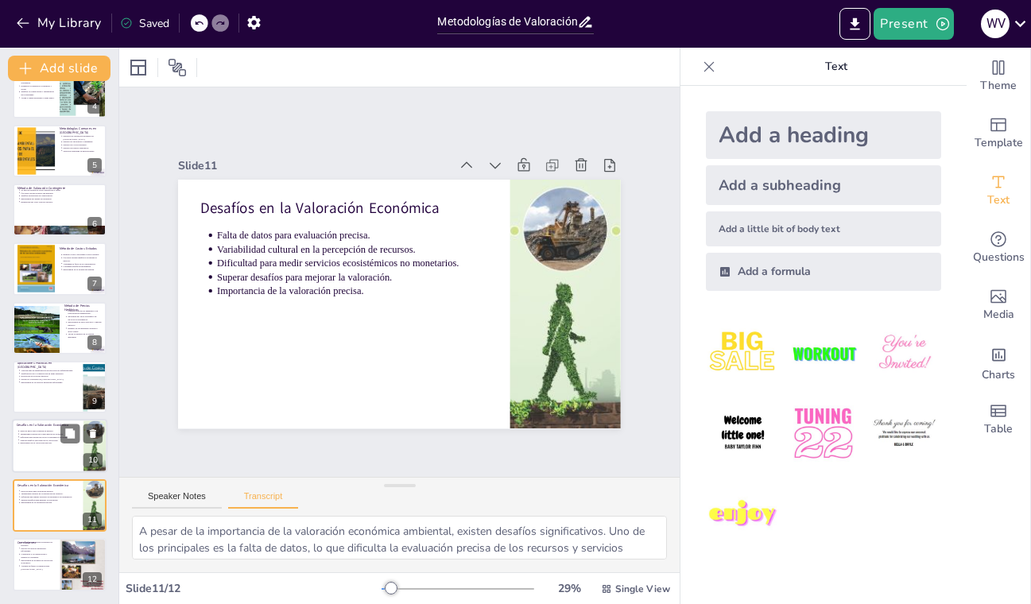
click at [59, 456] on div at bounding box center [59, 447] width 95 height 54
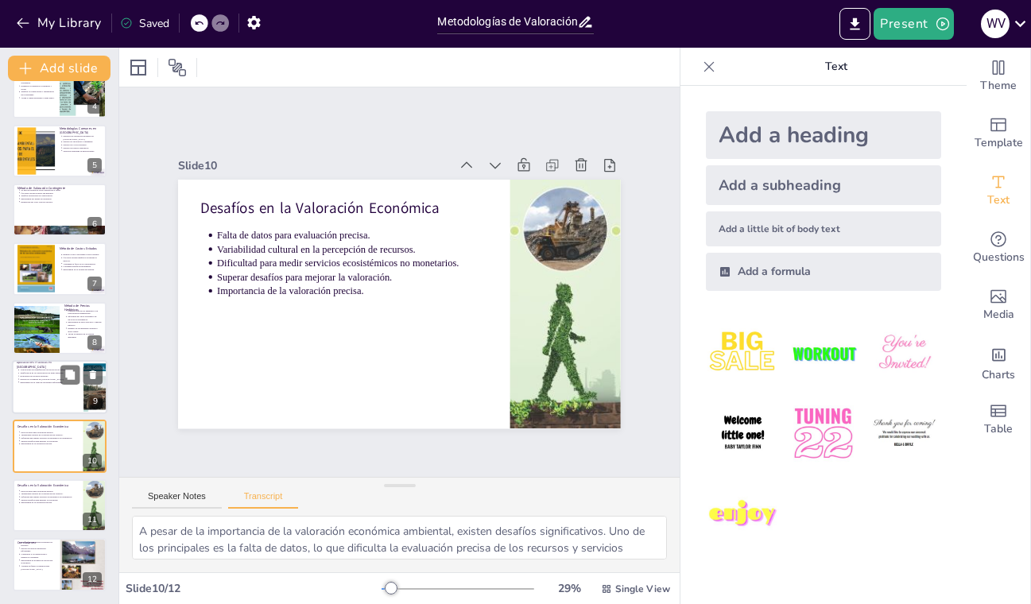
click at [45, 397] on div at bounding box center [59, 387] width 95 height 54
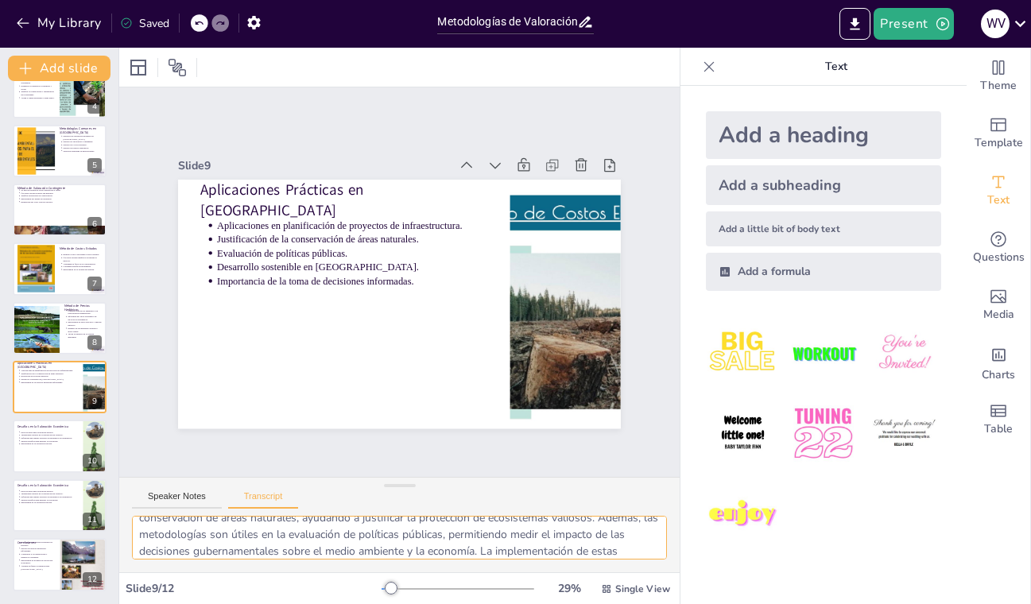
scroll to position [87, 0]
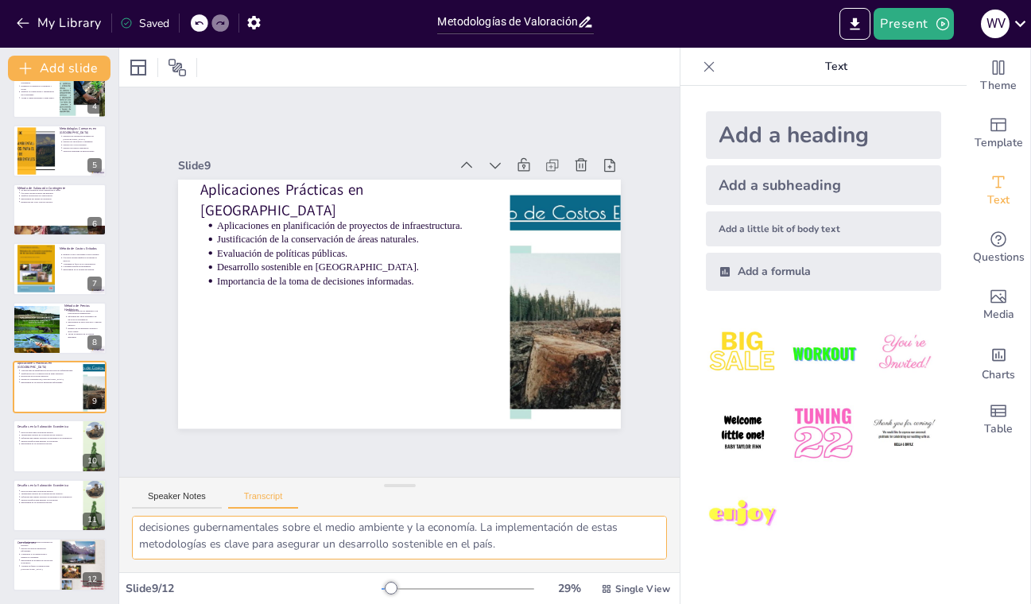
drag, startPoint x: 140, startPoint y: 533, endPoint x: 610, endPoint y: 564, distance: 470.9
click at [610, 564] on div "Las metodologías de valoración económica ambiental se aplican en diversas áreas…" at bounding box center [399, 544] width 560 height 56
click at [46, 337] on div at bounding box center [36, 328] width 48 height 68
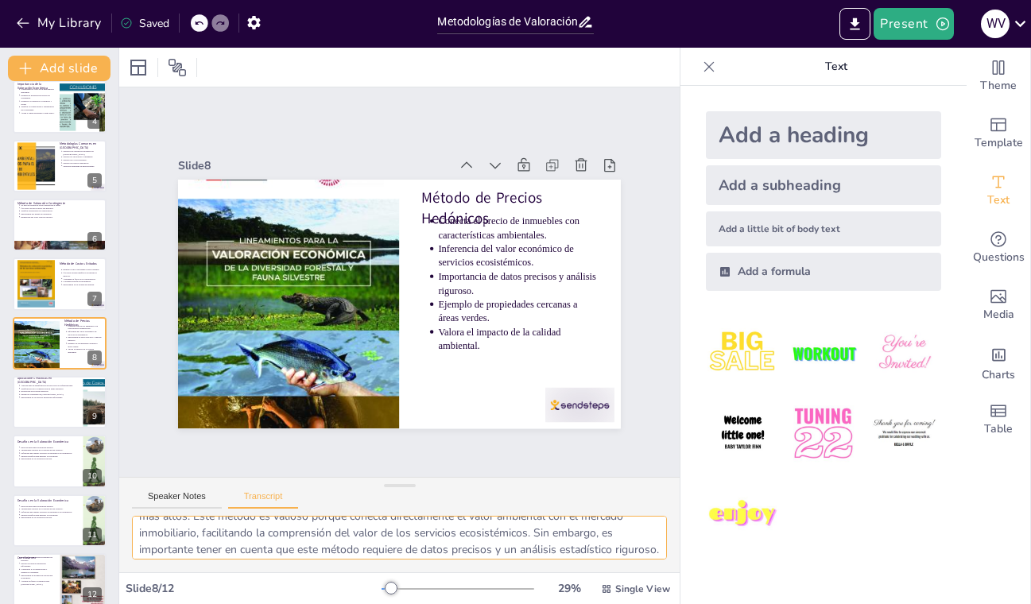
scroll to position [104, 0]
drag, startPoint x: 138, startPoint y: 529, endPoint x: 603, endPoint y: 558, distance: 465.9
click at [603, 558] on textarea "El Método de Precios Hedónicos se basa en la idea de que el precio de un bien i…" at bounding box center [399, 538] width 535 height 44
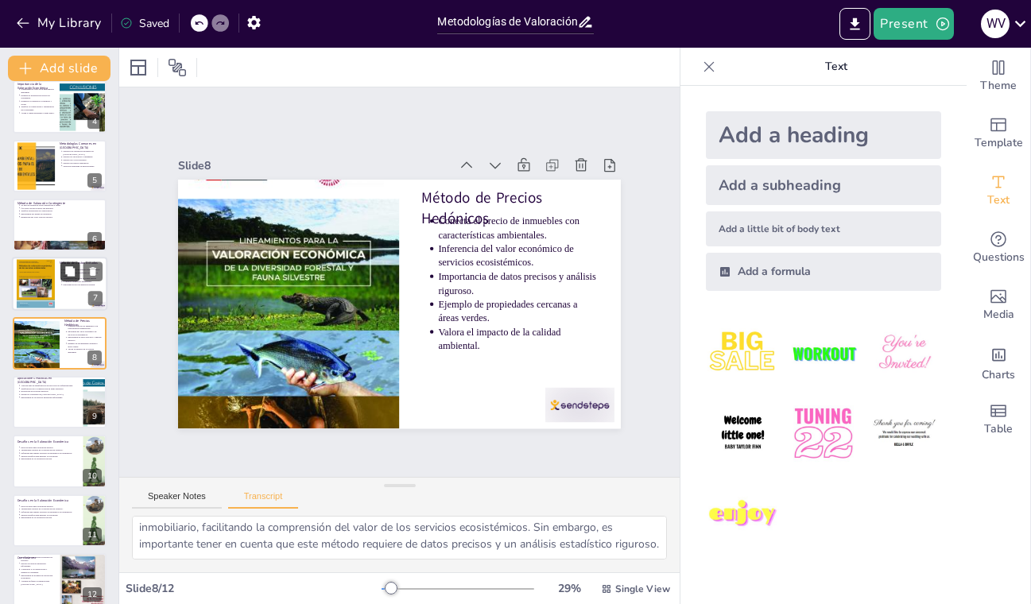
click at [63, 281] on button at bounding box center [69, 271] width 19 height 19
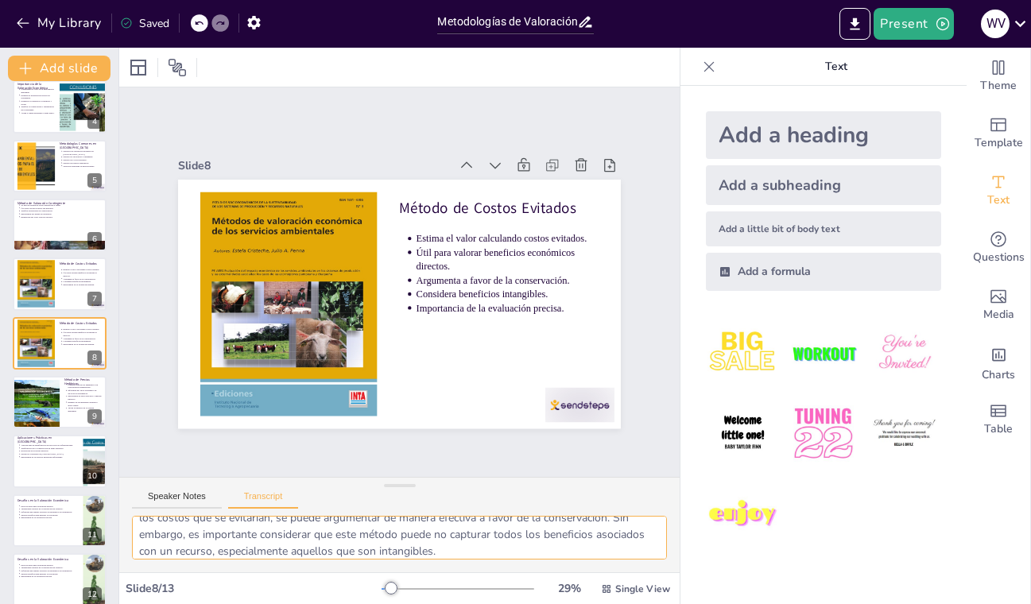
scroll to position [64, 0]
drag, startPoint x: 141, startPoint y: 529, endPoint x: 600, endPoint y: 546, distance: 459.8
click at [600, 546] on textarea "El Método de Costos Evitados estima el valor de un recurso ambiental al calcula…" at bounding box center [399, 538] width 535 height 44
click at [68, 289] on div at bounding box center [59, 285] width 95 height 54
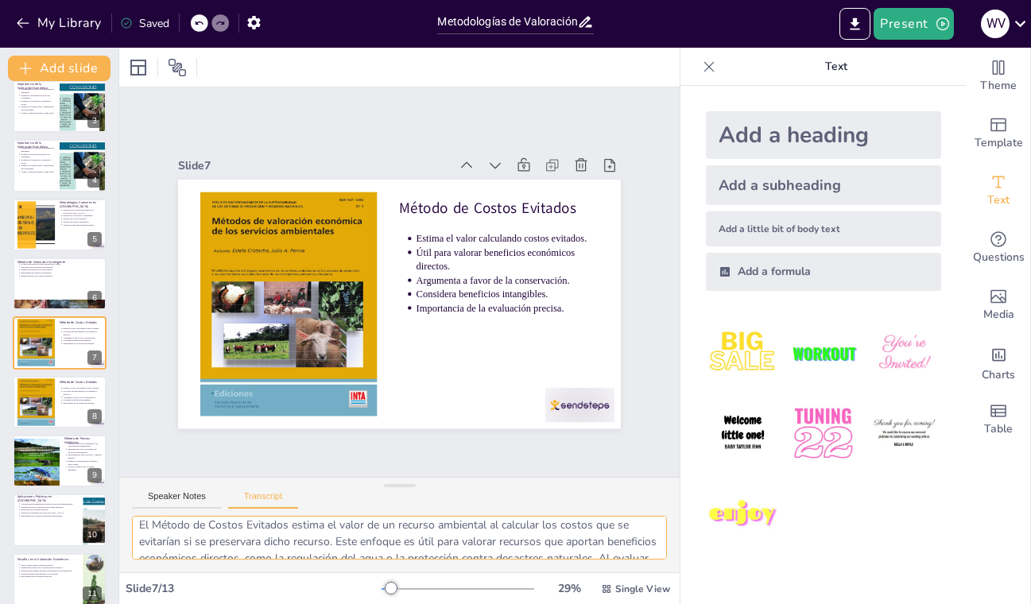
scroll to position [0, 0]
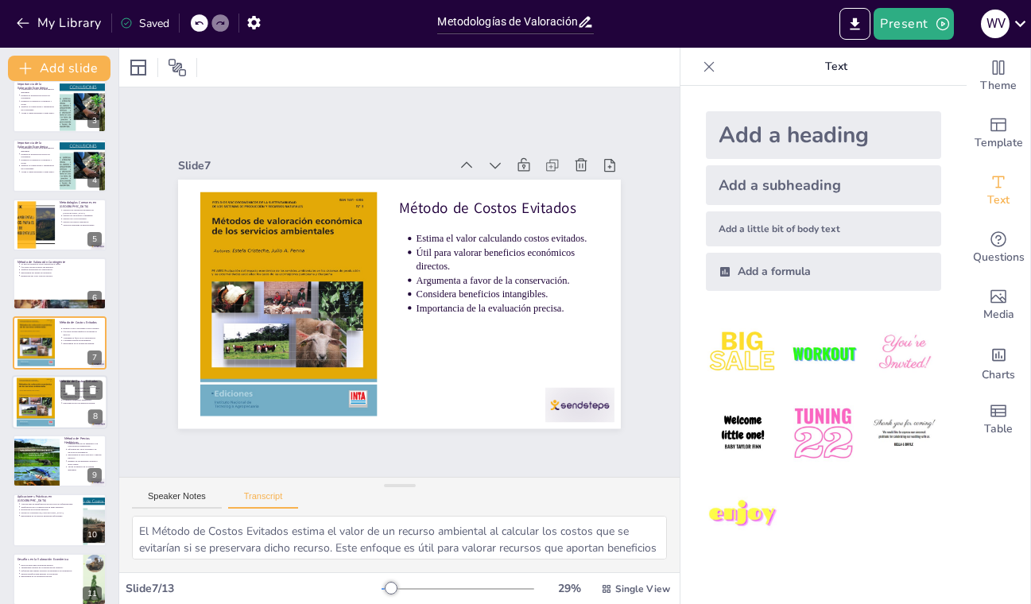
click at [56, 408] on div at bounding box center [59, 402] width 95 height 54
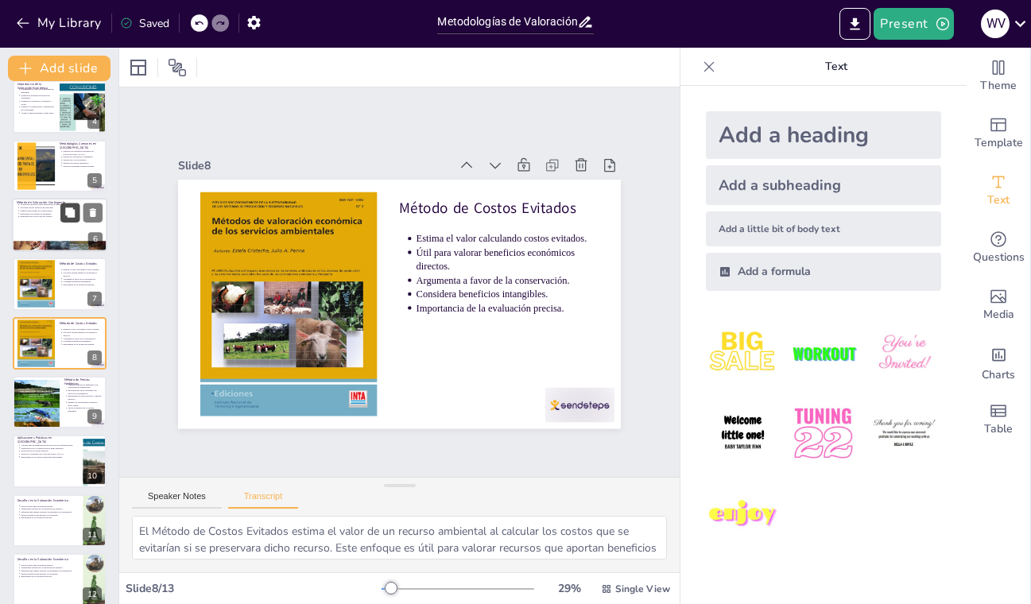
click at [61, 221] on button at bounding box center [69, 212] width 19 height 19
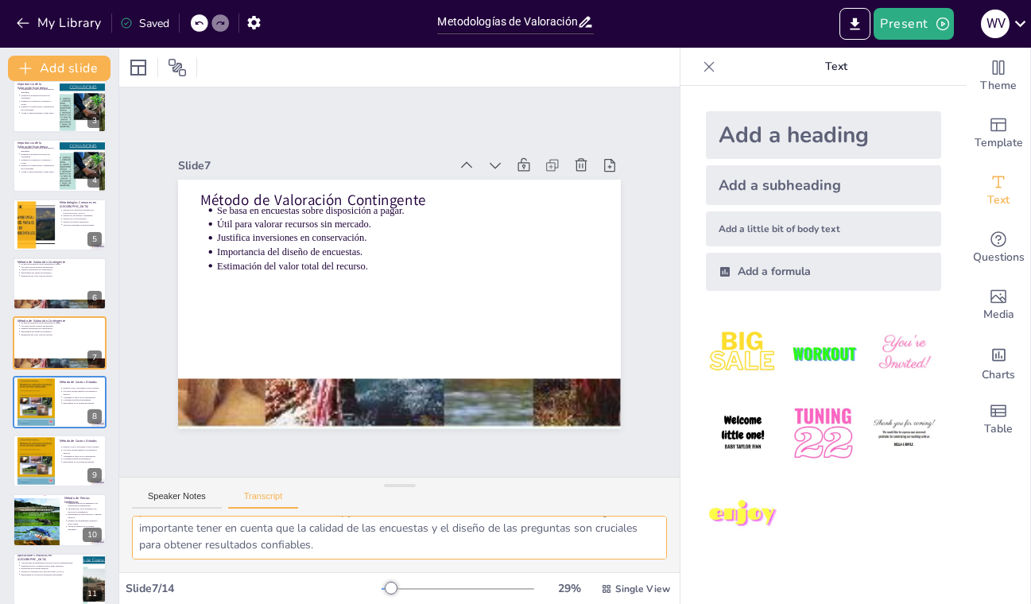
scroll to position [87, 0]
drag, startPoint x: 141, startPoint y: 529, endPoint x: 630, endPoint y: 567, distance: 490.3
click at [630, 567] on div "El Método de Valoración Contingente se basa en encuestas que preguntan a los in…" at bounding box center [399, 544] width 560 height 56
click at [74, 233] on div at bounding box center [59, 225] width 95 height 54
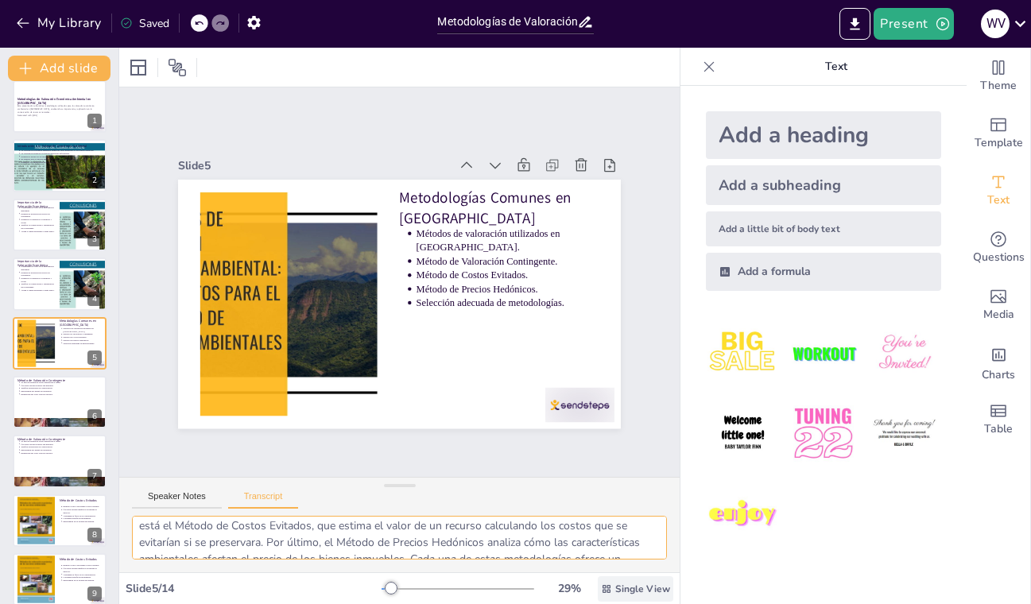
scroll to position [104, 0]
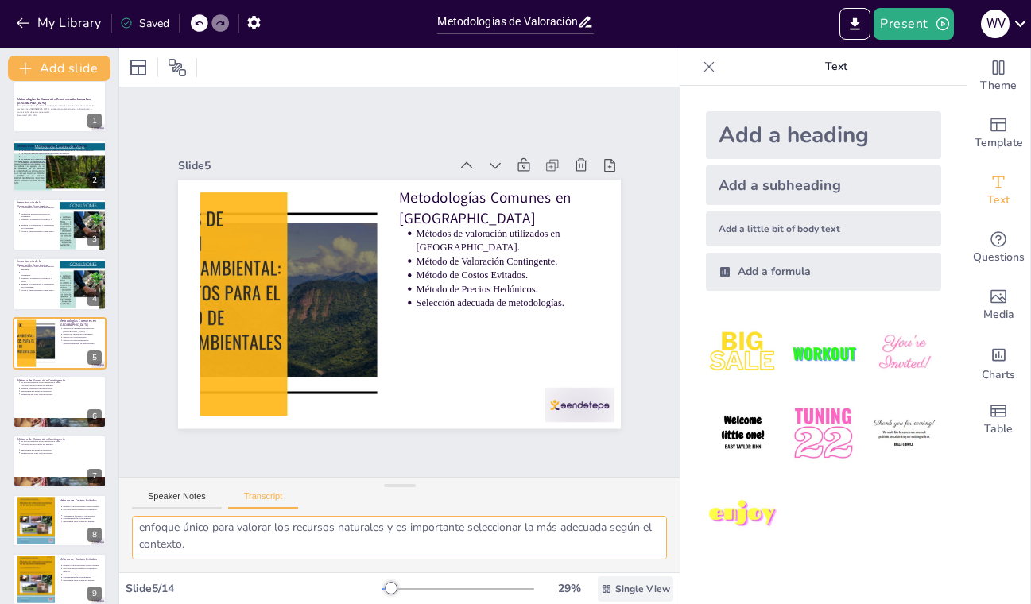
drag, startPoint x: 138, startPoint y: 531, endPoint x: 595, endPoint y: 577, distance: 458.6
click at [595, 577] on div "Slide 1 Metodologías de Valoración Económica Ambiental en Perú Esta presentació…" at bounding box center [399, 326] width 560 height 556
click at [46, 283] on p "Justifica la conservación y restauración de ecosistemas." at bounding box center [37, 286] width 35 height 6
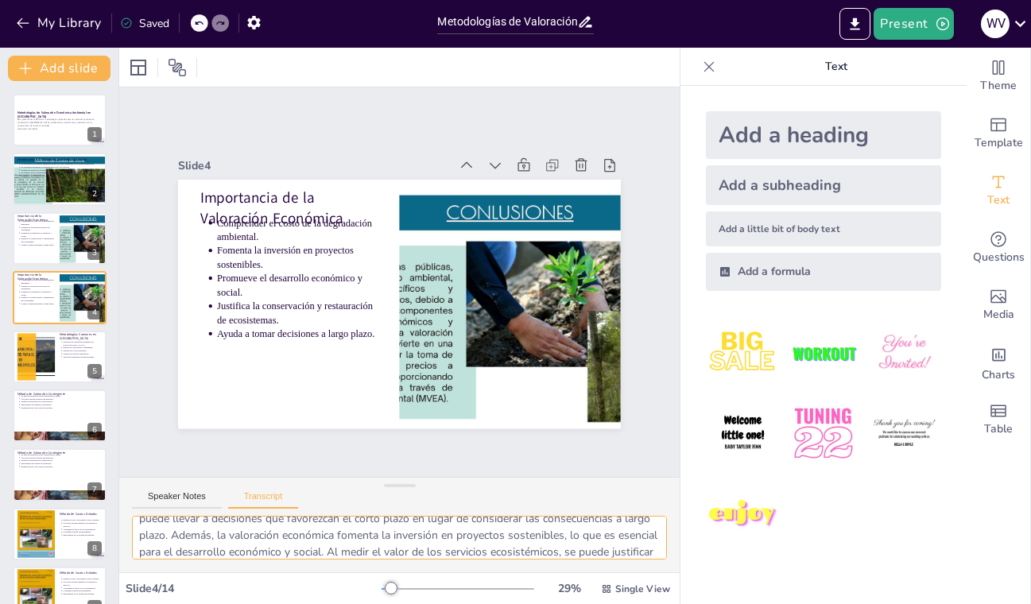
scroll to position [71, 0]
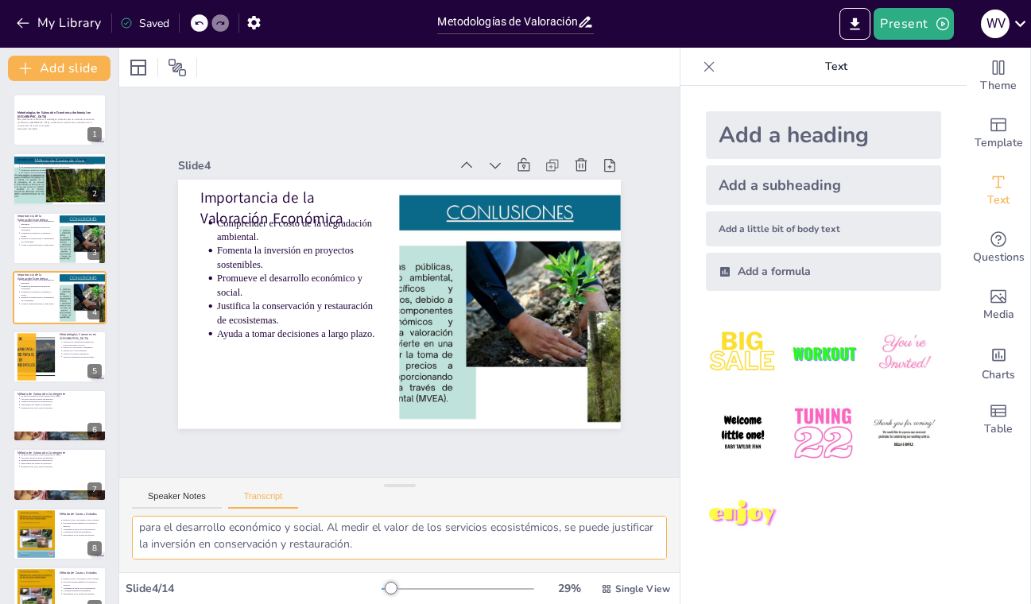
drag, startPoint x: 138, startPoint y: 529, endPoint x: 585, endPoint y: 568, distance: 448.5
click at [585, 568] on div "La valoración económica es crucial para comprender el costo de la degradación a…" at bounding box center [399, 544] width 560 height 56
click at [43, 242] on p "Justifica la conservación y restauración de ecosistemas." at bounding box center [37, 241] width 35 height 6
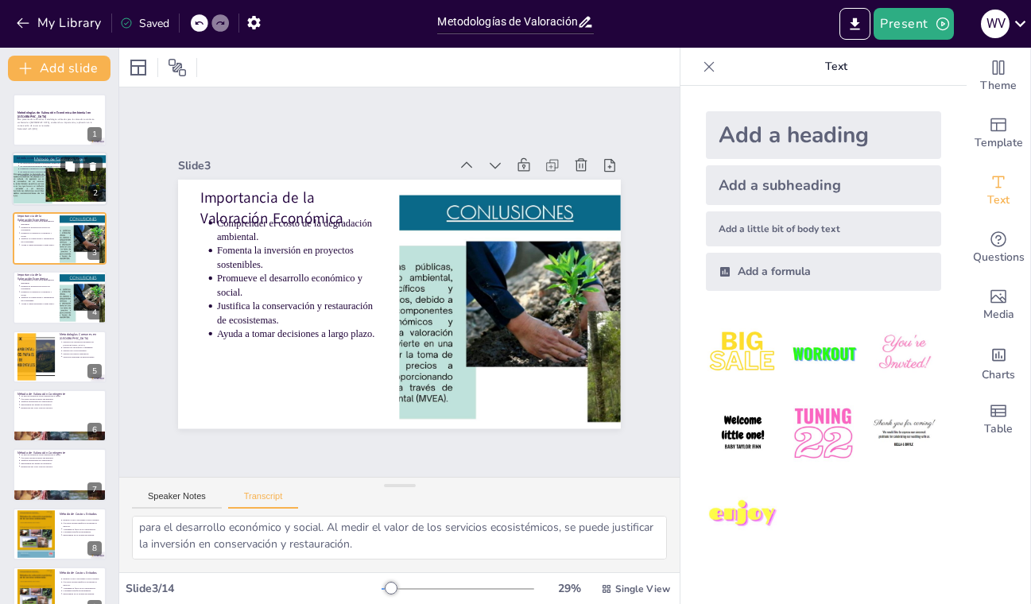
click at [34, 158] on p "Introducción a la Valoración Económica Ambiental" at bounding box center [60, 159] width 86 height 5
type textarea "La valoración económica ambiental es un proceso clave que busca asignar un valo…"
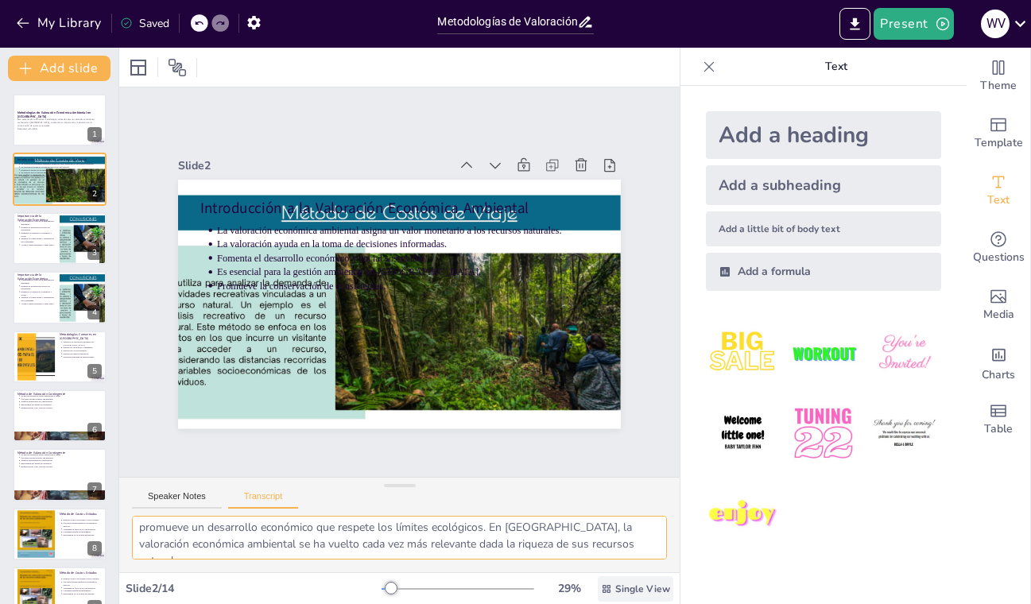
scroll to position [87, 0]
drag, startPoint x: 138, startPoint y: 529, endPoint x: 620, endPoint y: 588, distance: 485.4
click at [622, 590] on div "Slide 1 Metodologías de Valoración Económica Ambiental en Perú Esta presentació…" at bounding box center [399, 326] width 560 height 556
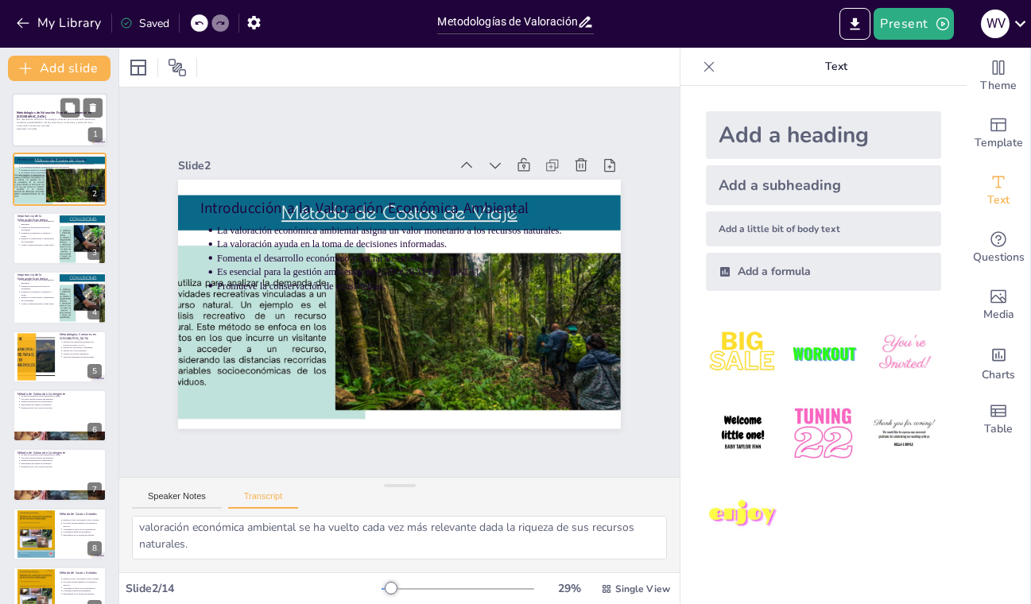
click at [48, 103] on div at bounding box center [59, 120] width 95 height 54
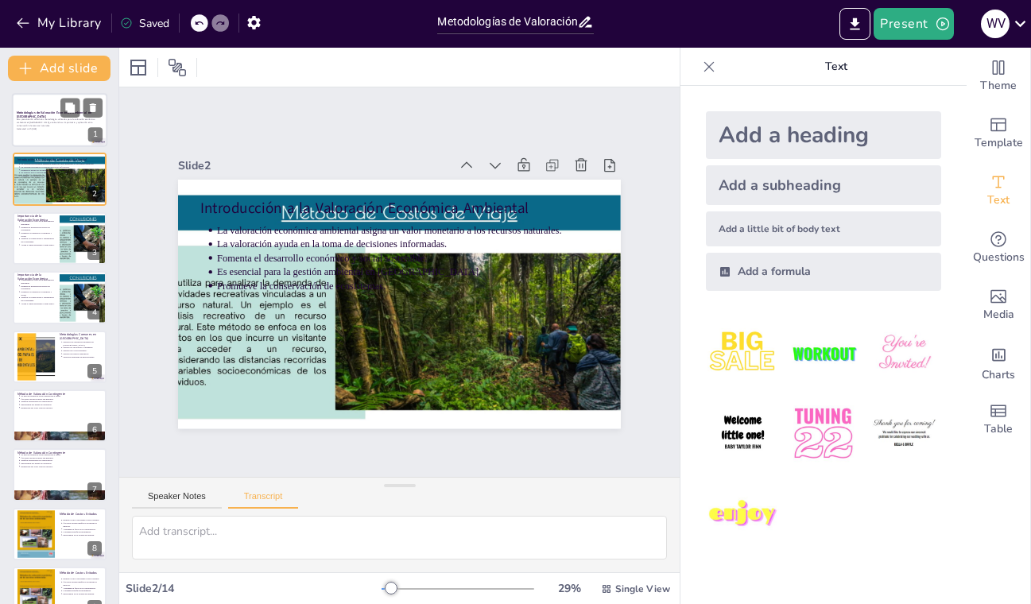
scroll to position [0, 0]
